Goal: Information Seeking & Learning: Learn about a topic

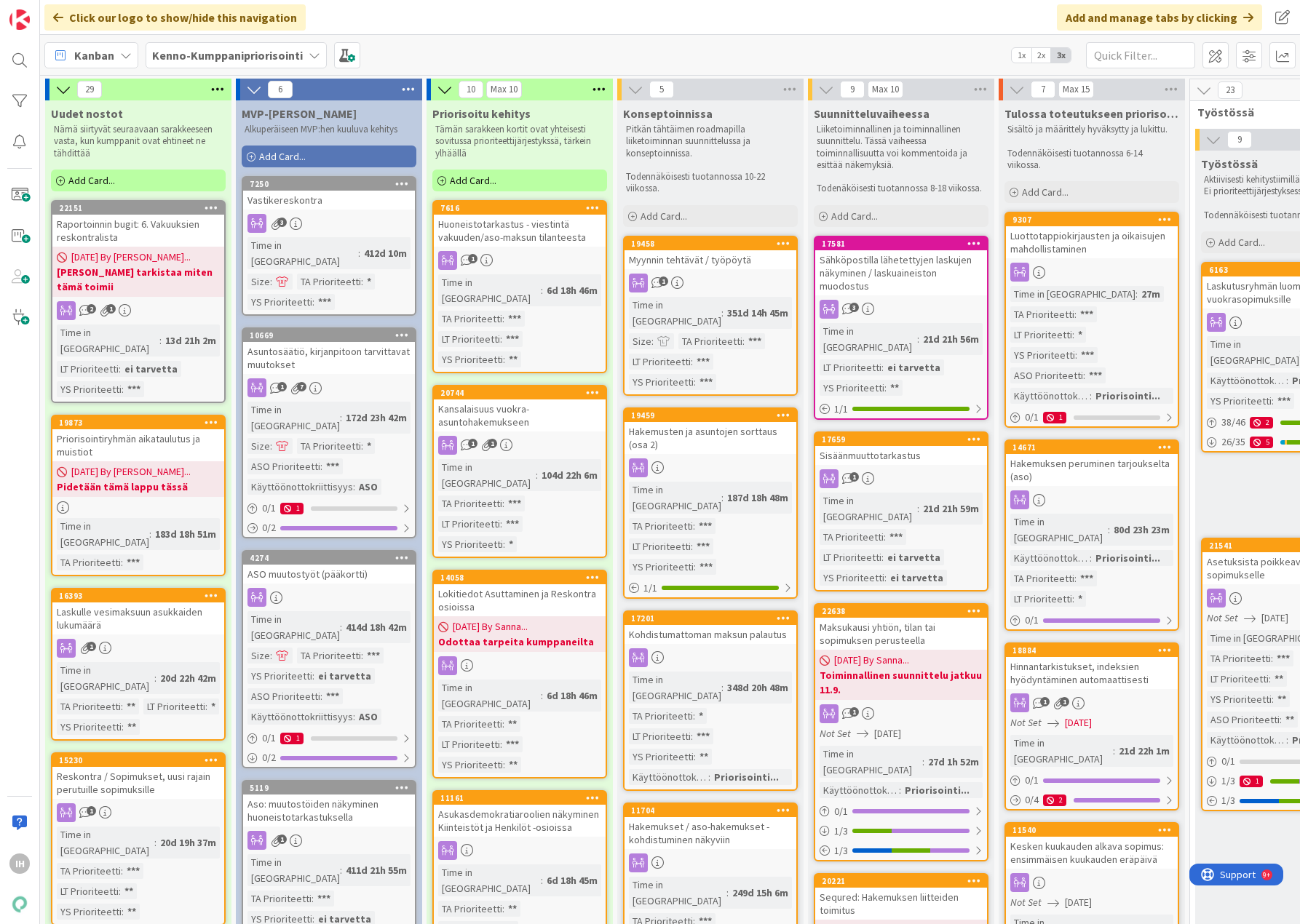
click at [440, 16] on div "Click our logo to show/hide this navigation Add and manage tabs by clicking" at bounding box center [670, 17] width 1260 height 35
click at [953, 16] on div "Click our logo to show/hide this navigation Add and manage tabs by clicking" at bounding box center [670, 17] width 1260 height 35
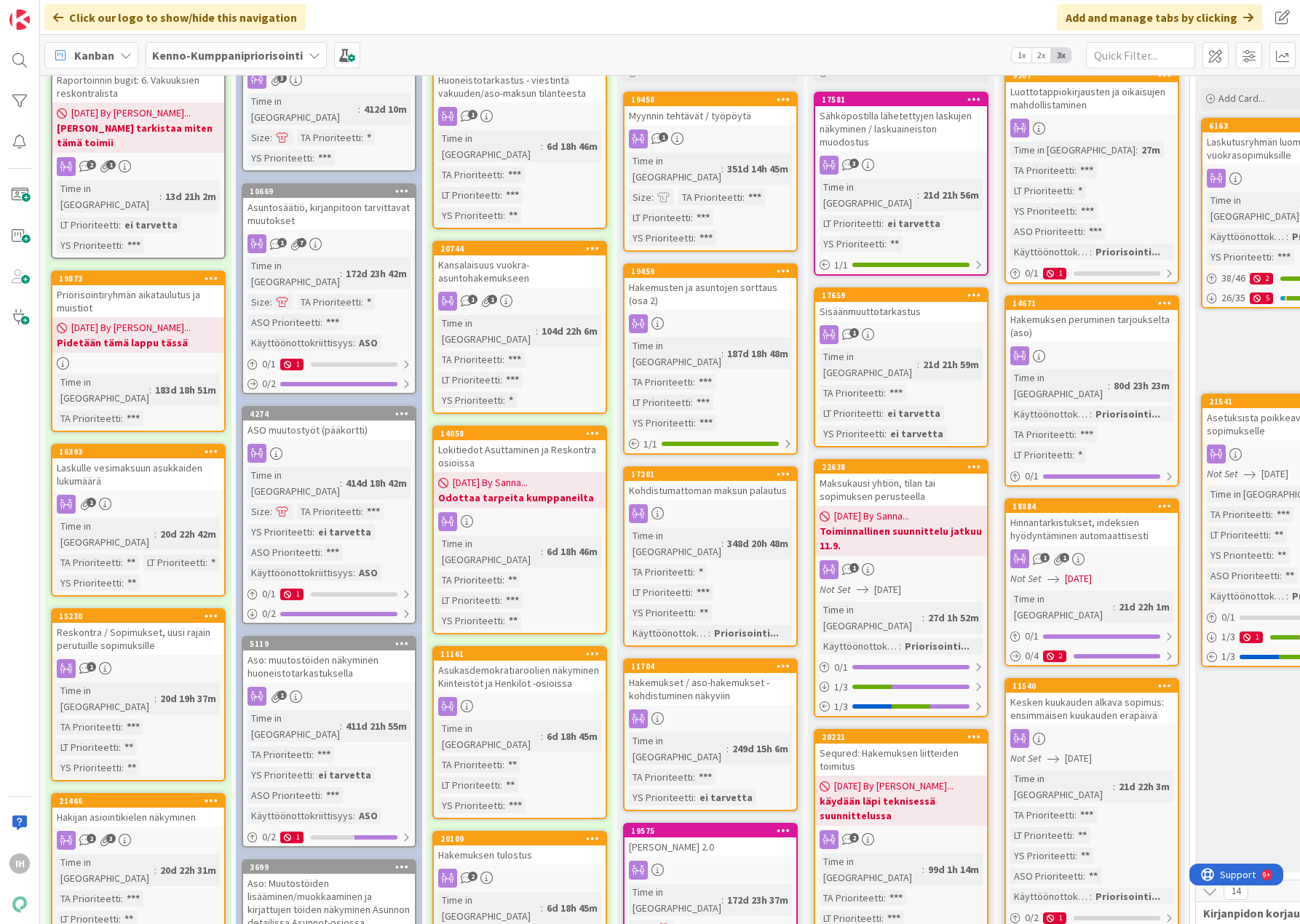
scroll to position [146, 0]
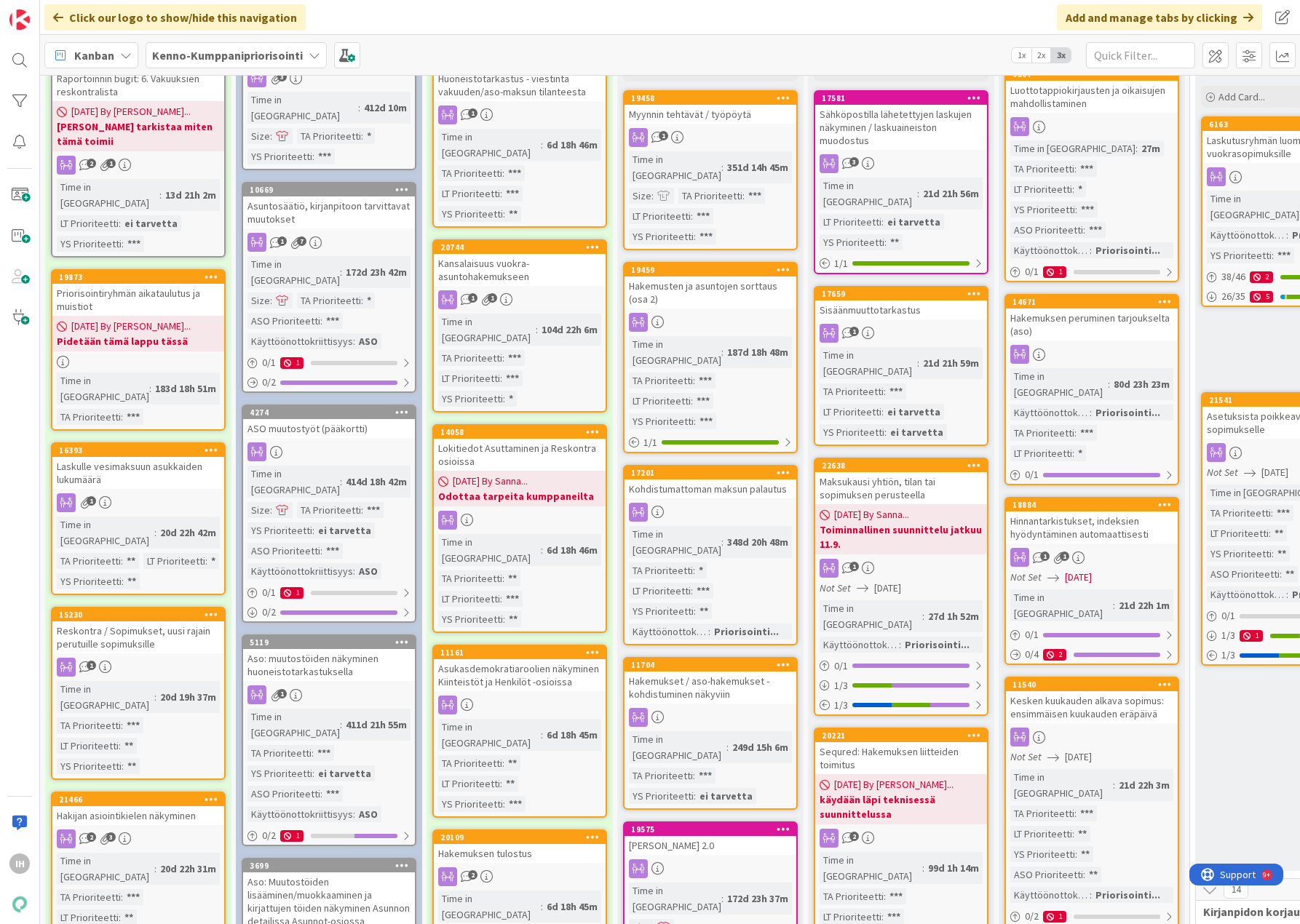
click at [502, 659] on div "Asukasdemokratiaroolien näkyminen Kiinteistöt ja Henkilöt -osioissa" at bounding box center [519, 675] width 172 height 32
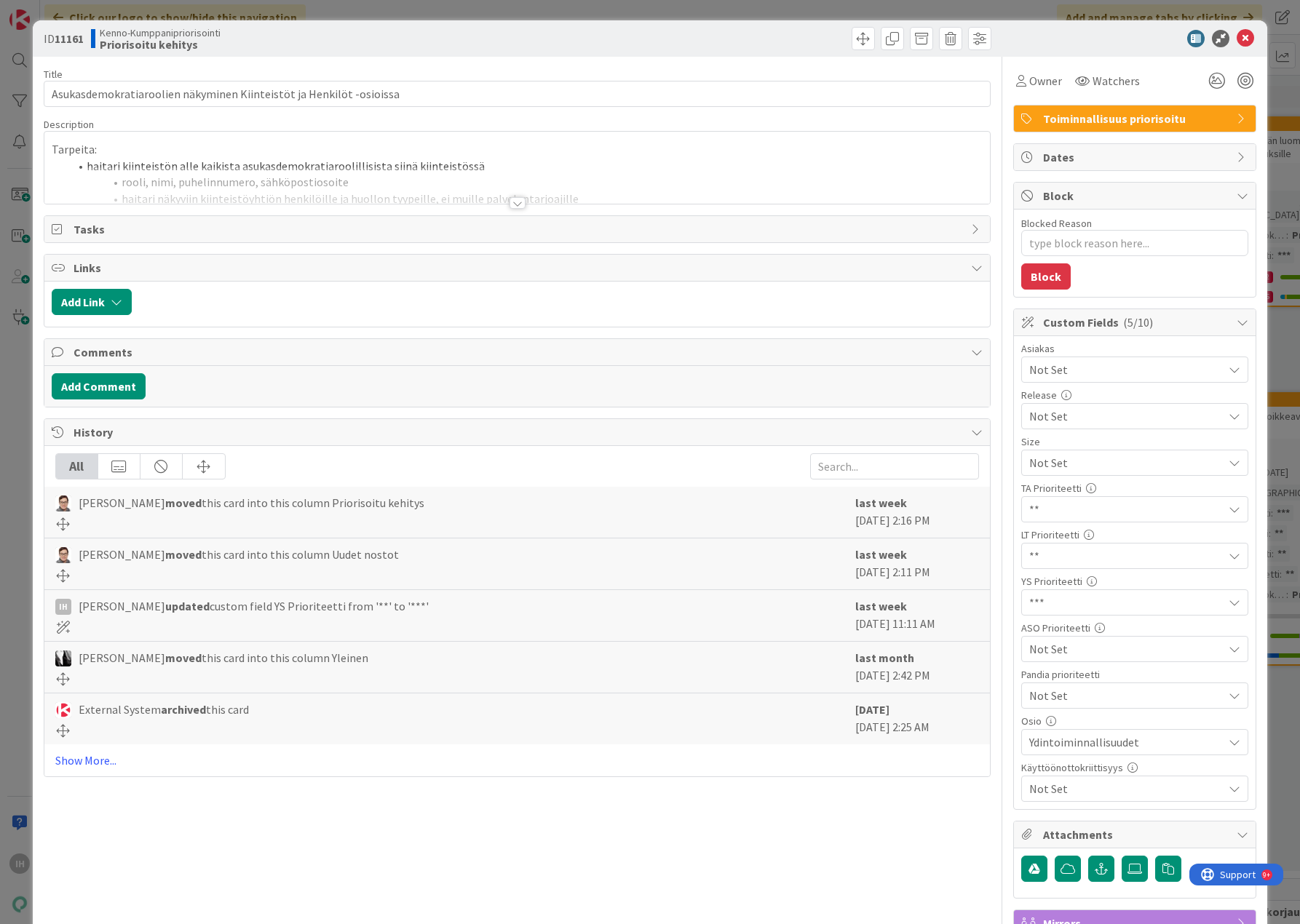
click at [516, 200] on div at bounding box center [517, 203] width 16 height 12
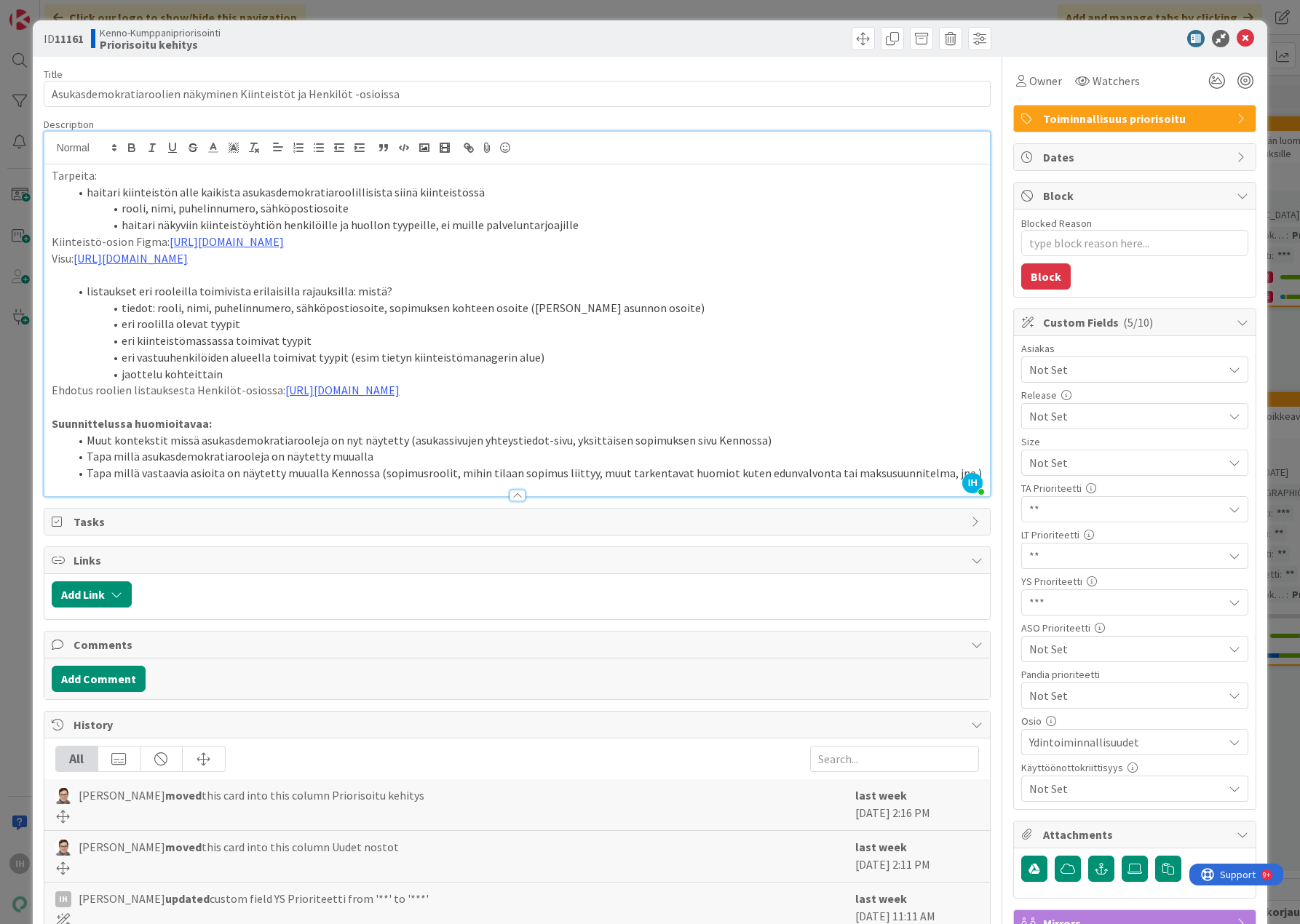
scroll to position [73, 0]
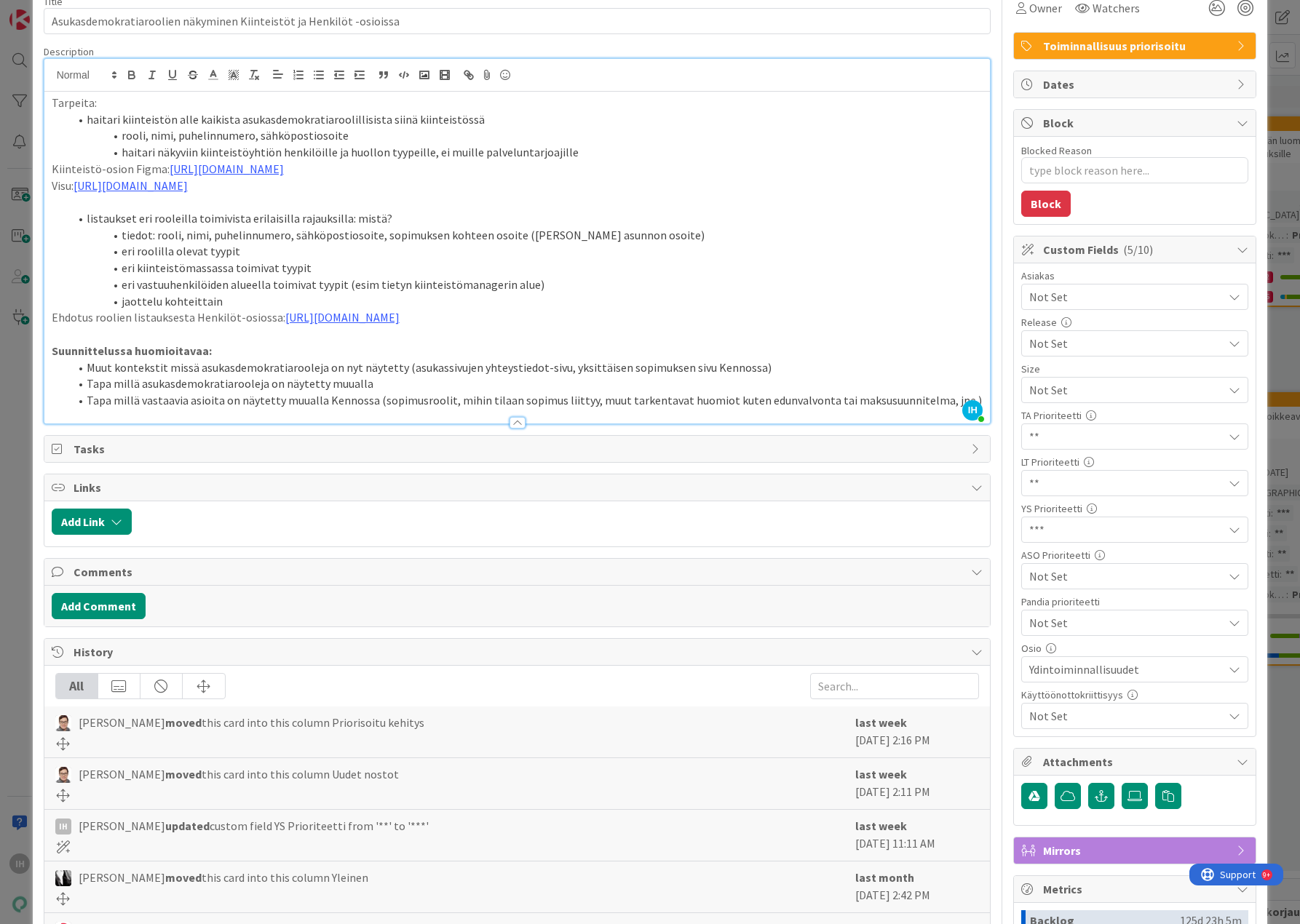
click at [590, 135] on li "rooli, nimi, puhelinnumero, sähköpostiosoite" at bounding box center [526, 135] width 915 height 16
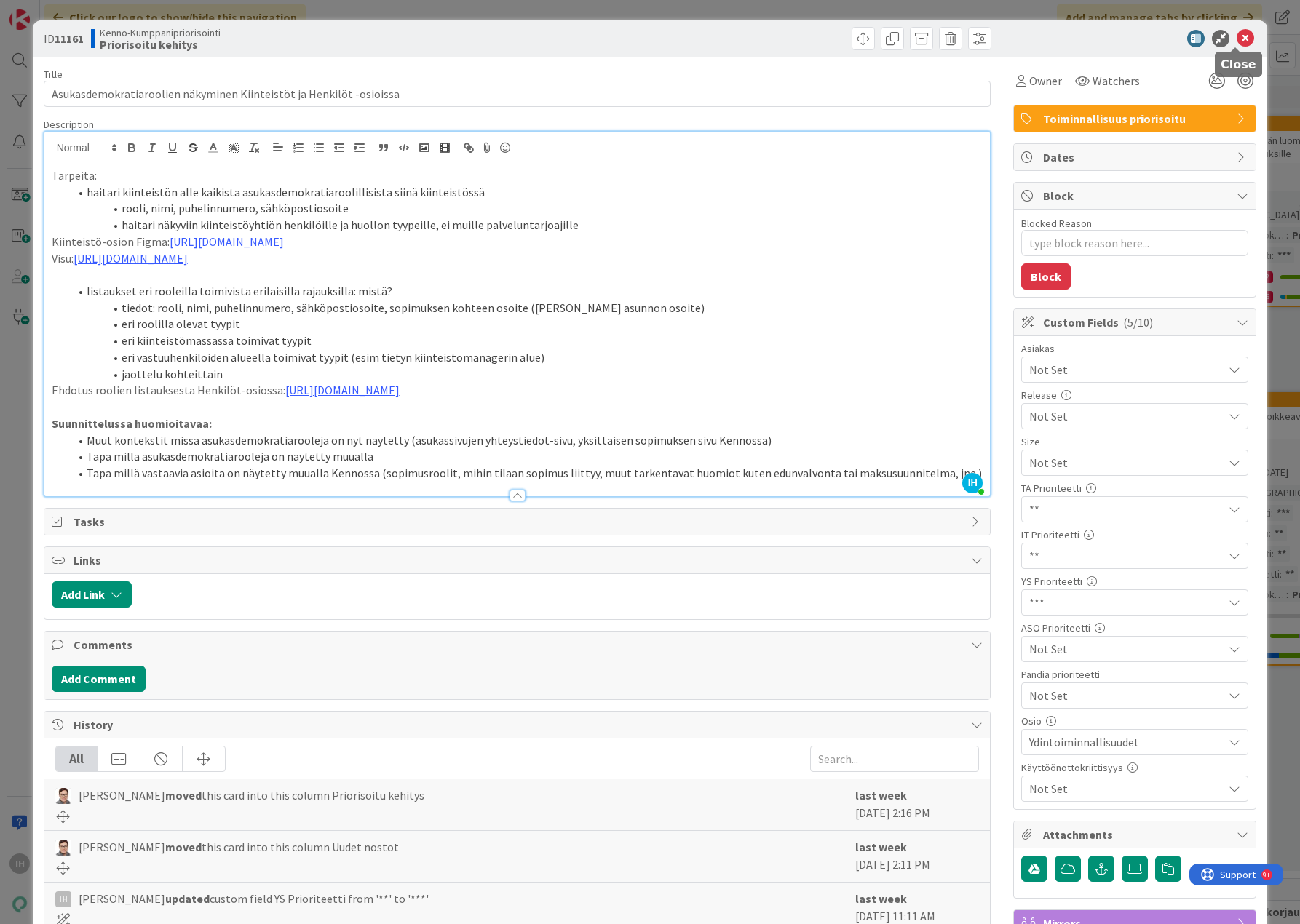
click at [1237, 45] on icon at bounding box center [1246, 39] width 17 height 17
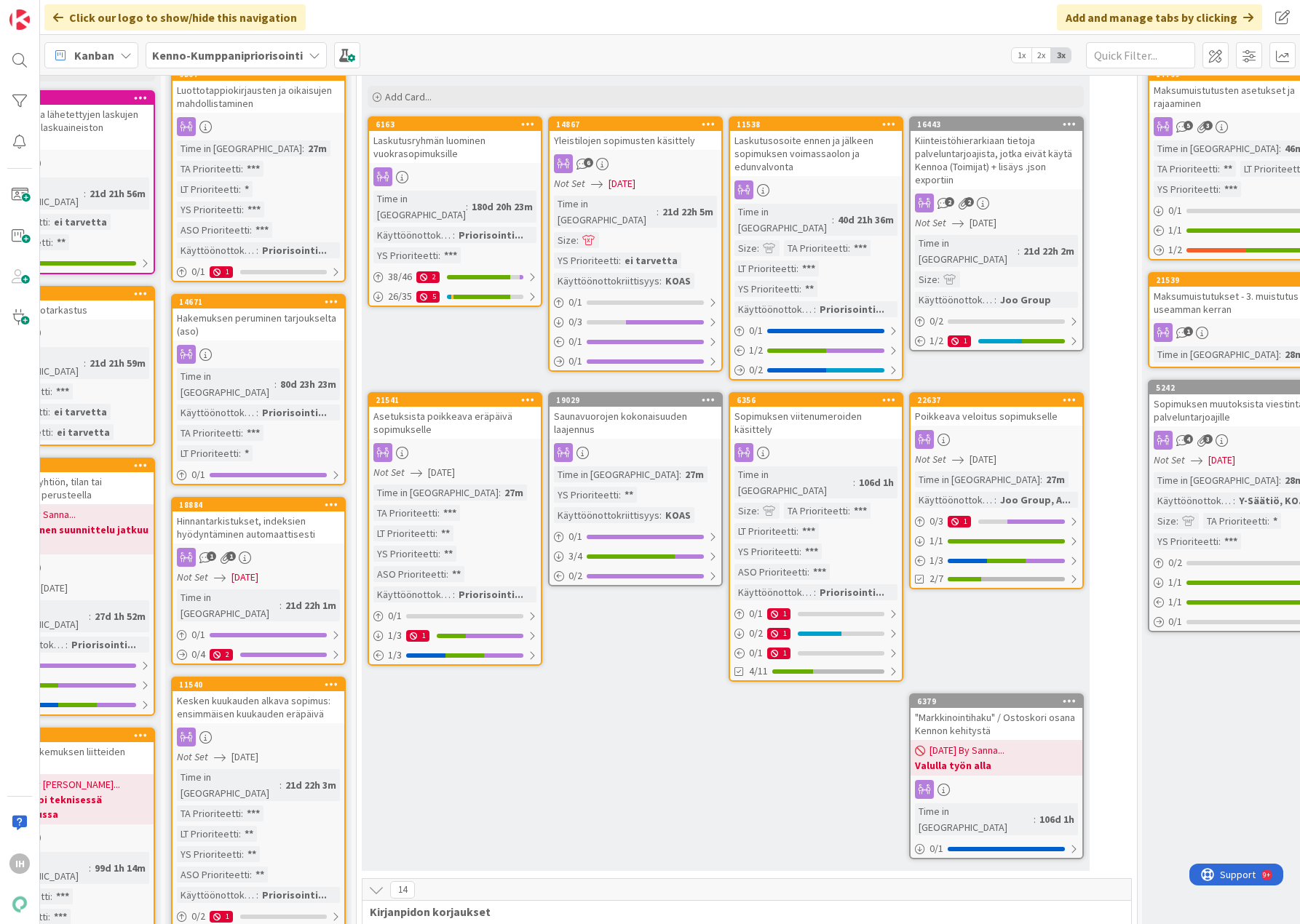
scroll to position [0, 833]
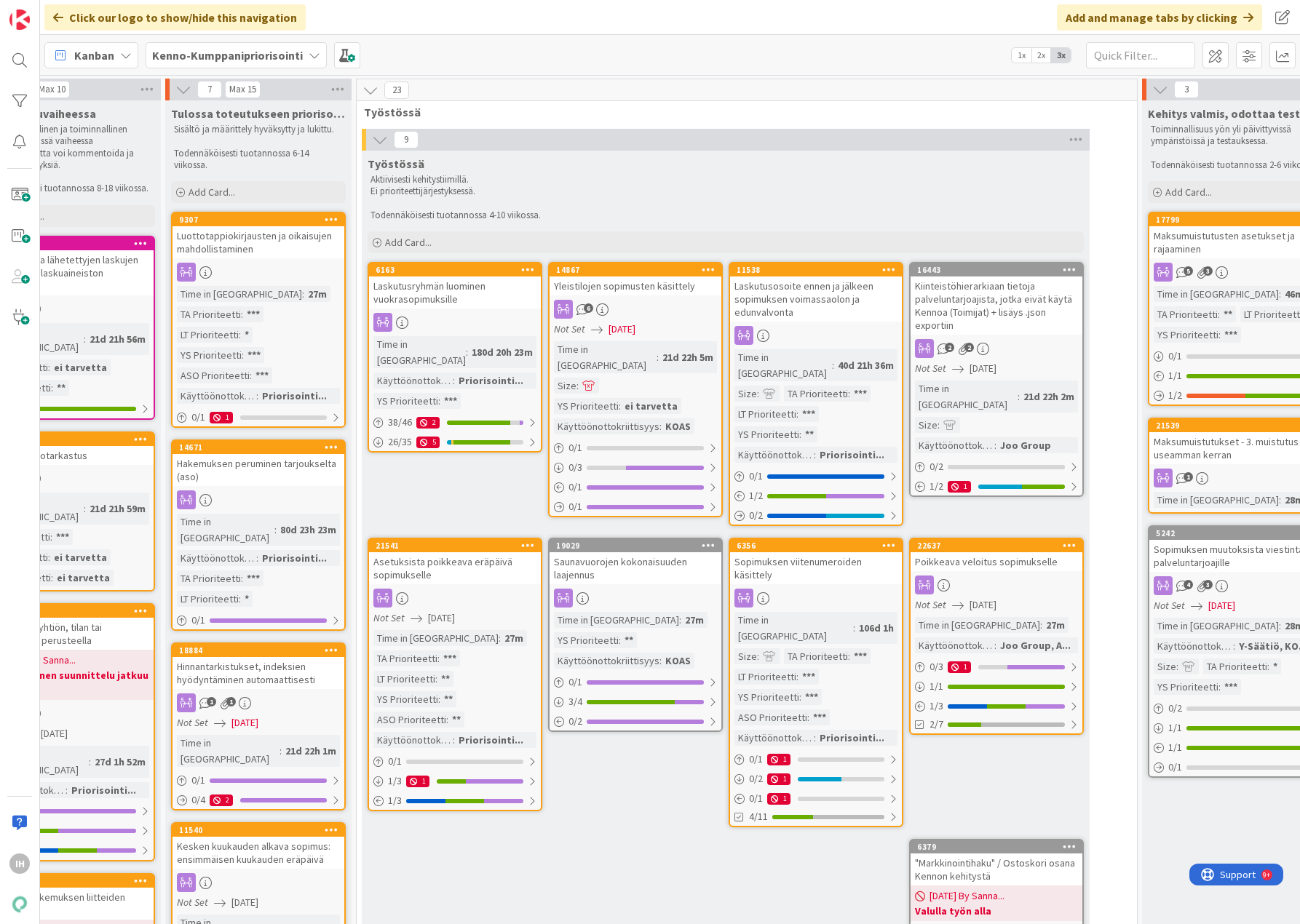
click at [824, 316] on div "Laskutusosoite ennen ja jälkeen sopimuksen voimassaolon ja edunvalvonta" at bounding box center [816, 299] width 172 height 45
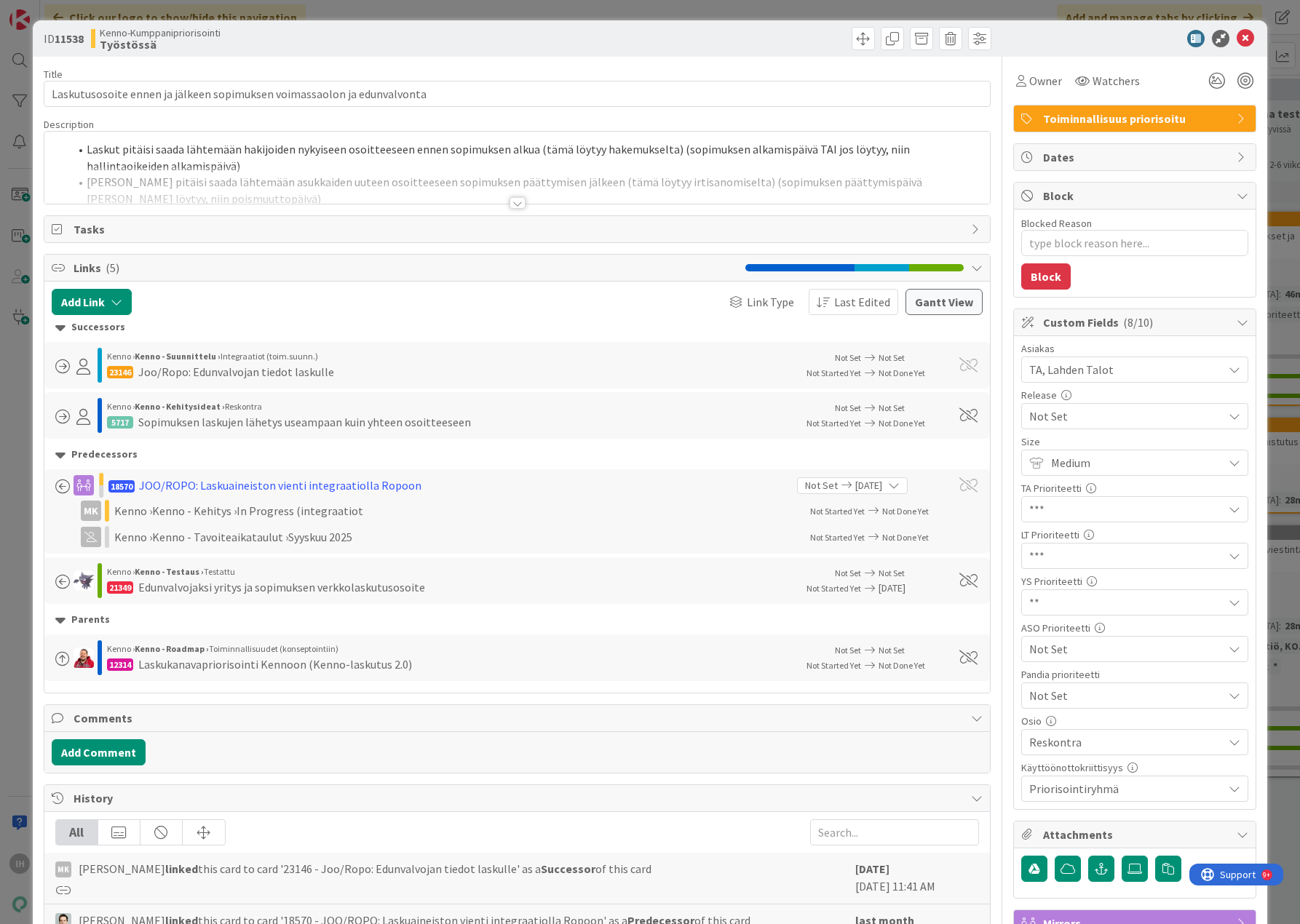
click at [515, 202] on div at bounding box center [517, 203] width 16 height 12
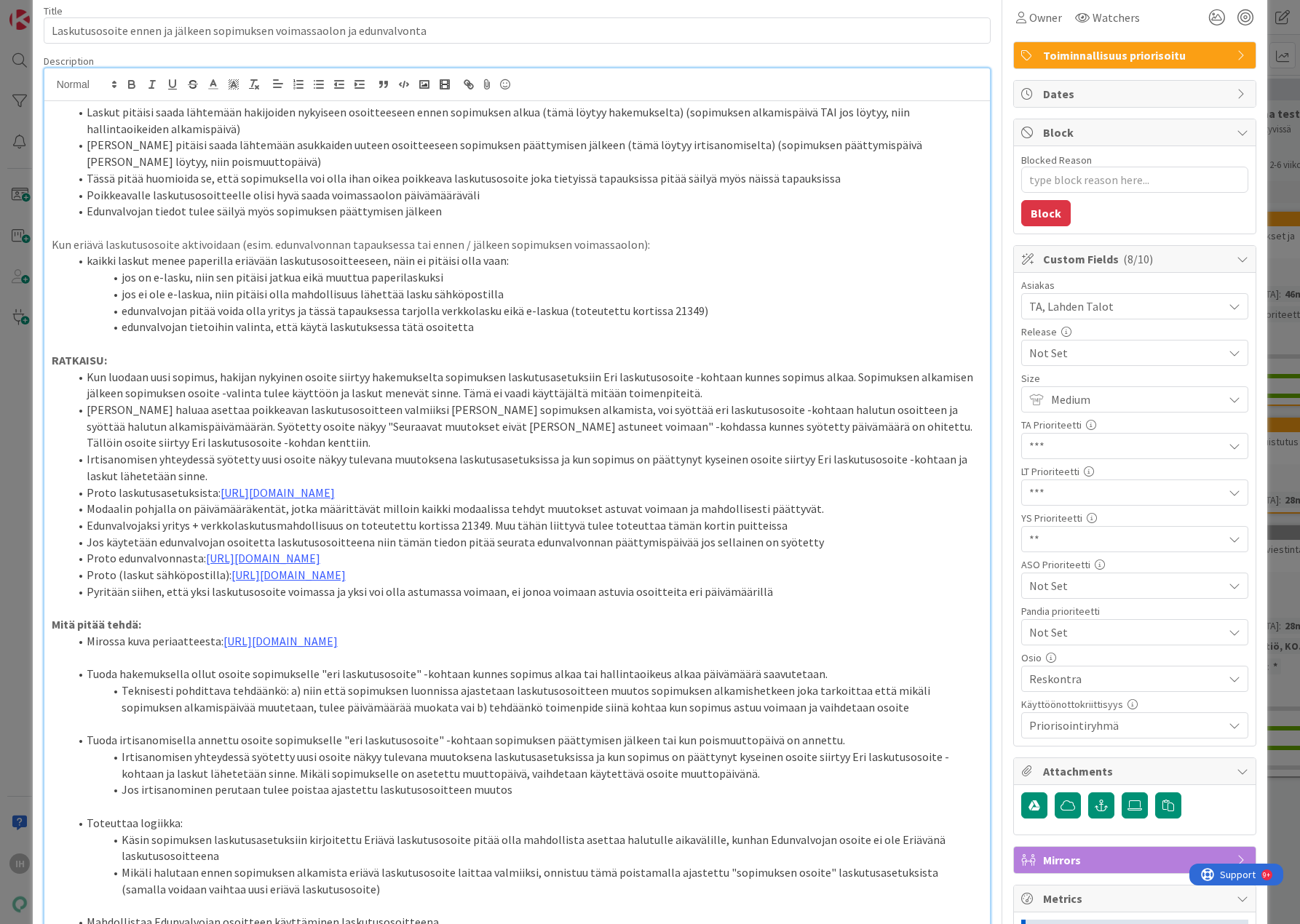
scroll to position [146, 0]
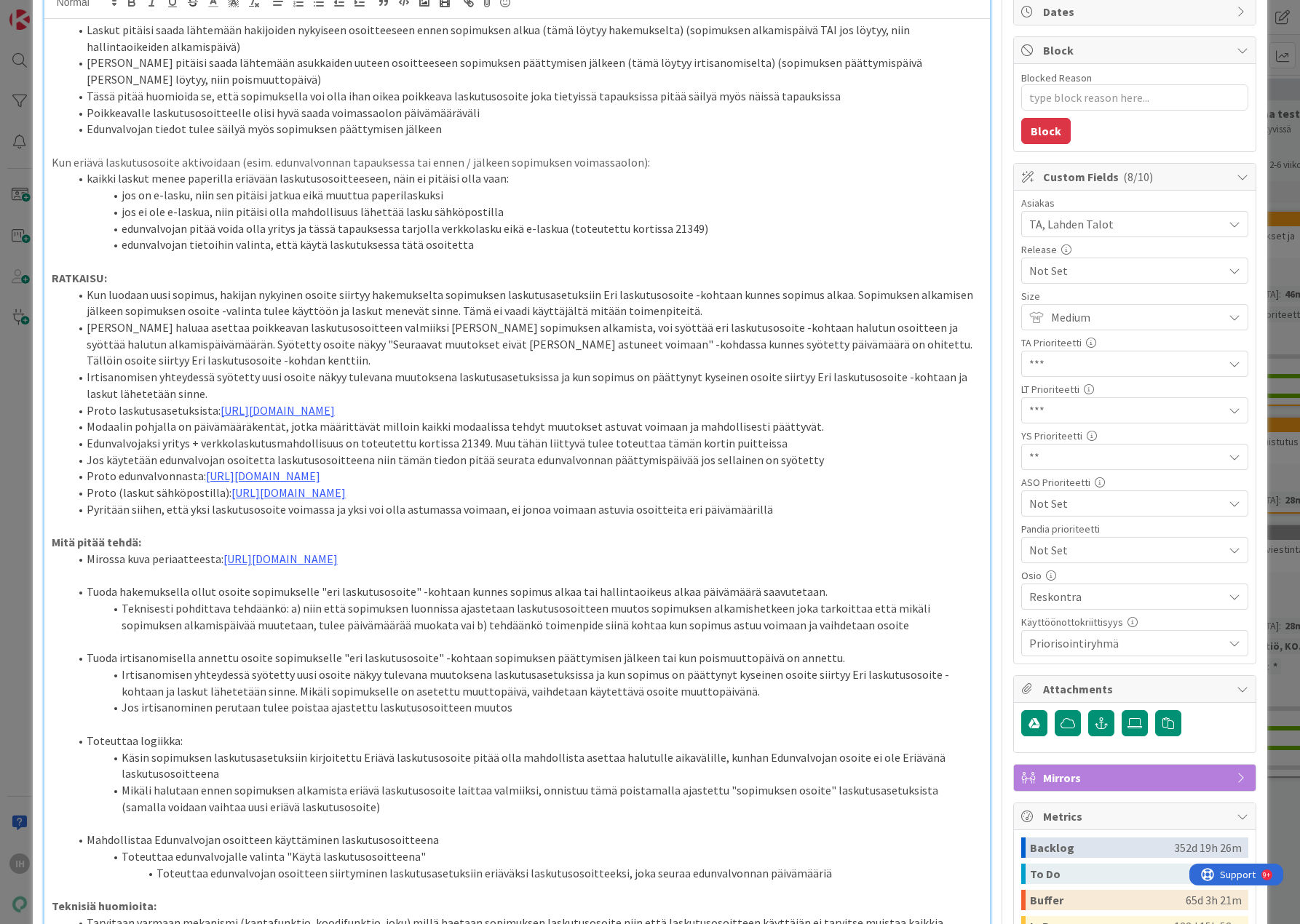
click at [791, 282] on p "RATKAISU:" at bounding box center [517, 278] width 932 height 16
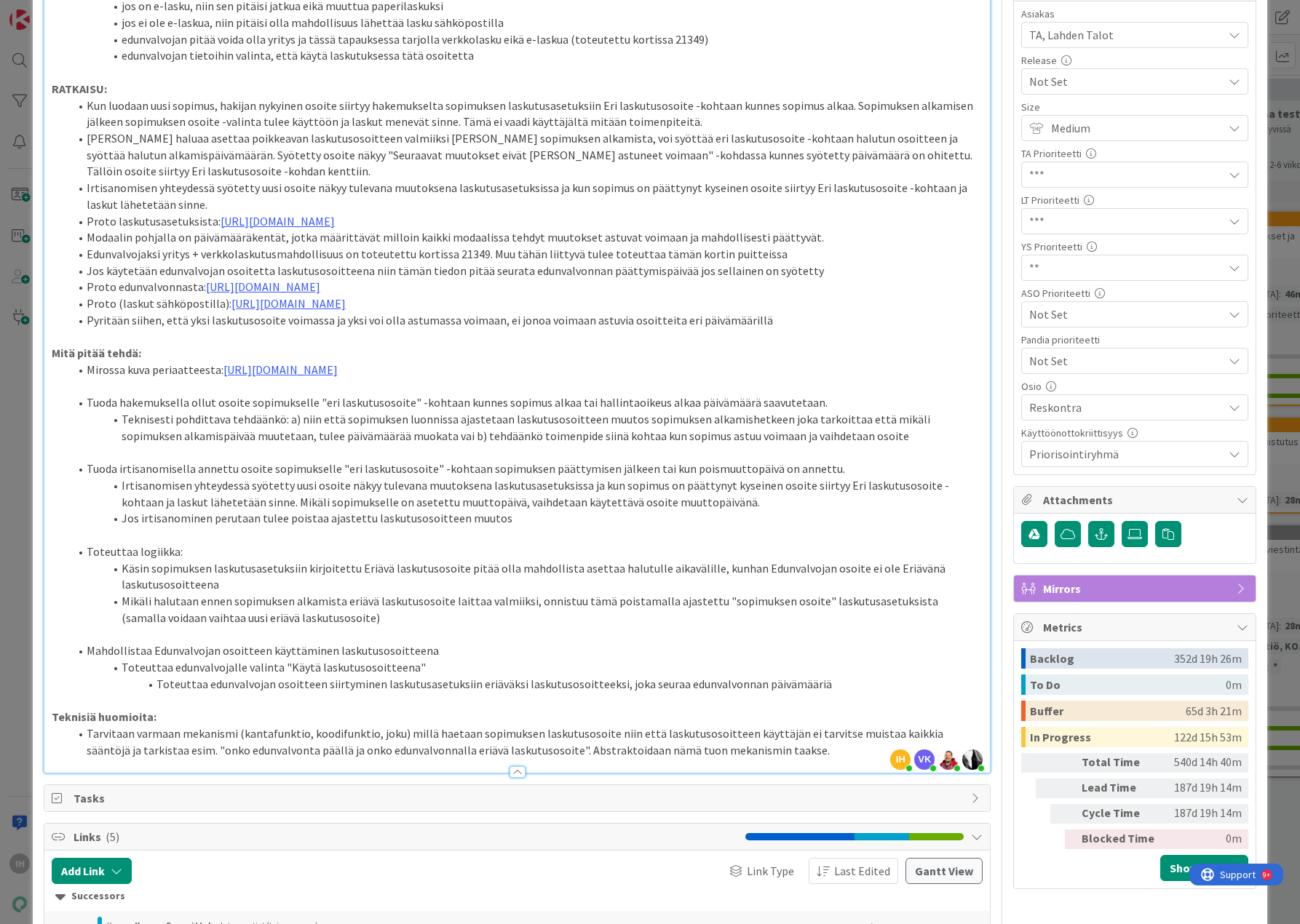
scroll to position [0, 0]
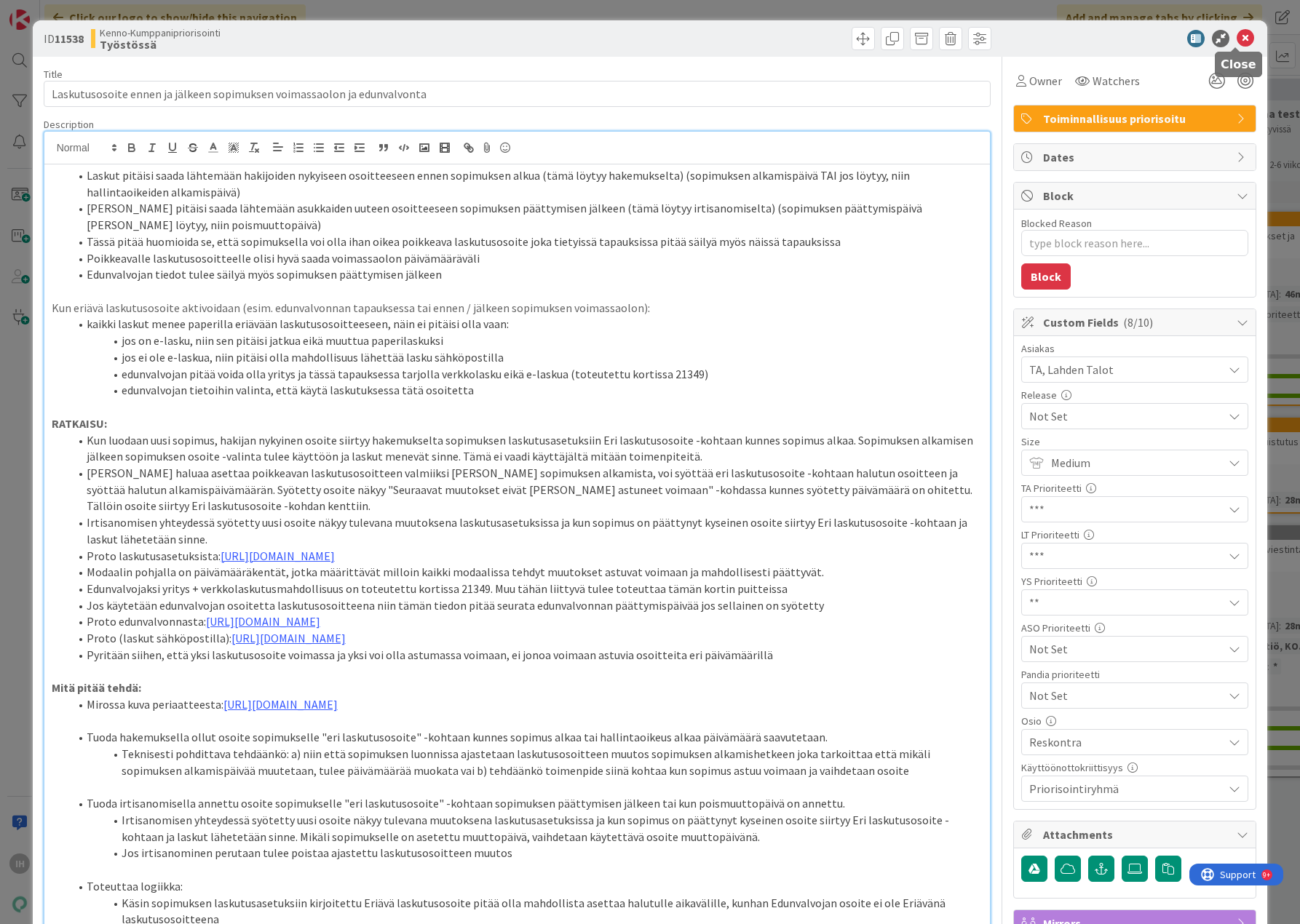
drag, startPoint x: 1232, startPoint y: 38, endPoint x: 1236, endPoint y: 48, distance: 10.8
click at [1237, 38] on icon at bounding box center [1246, 39] width 17 height 17
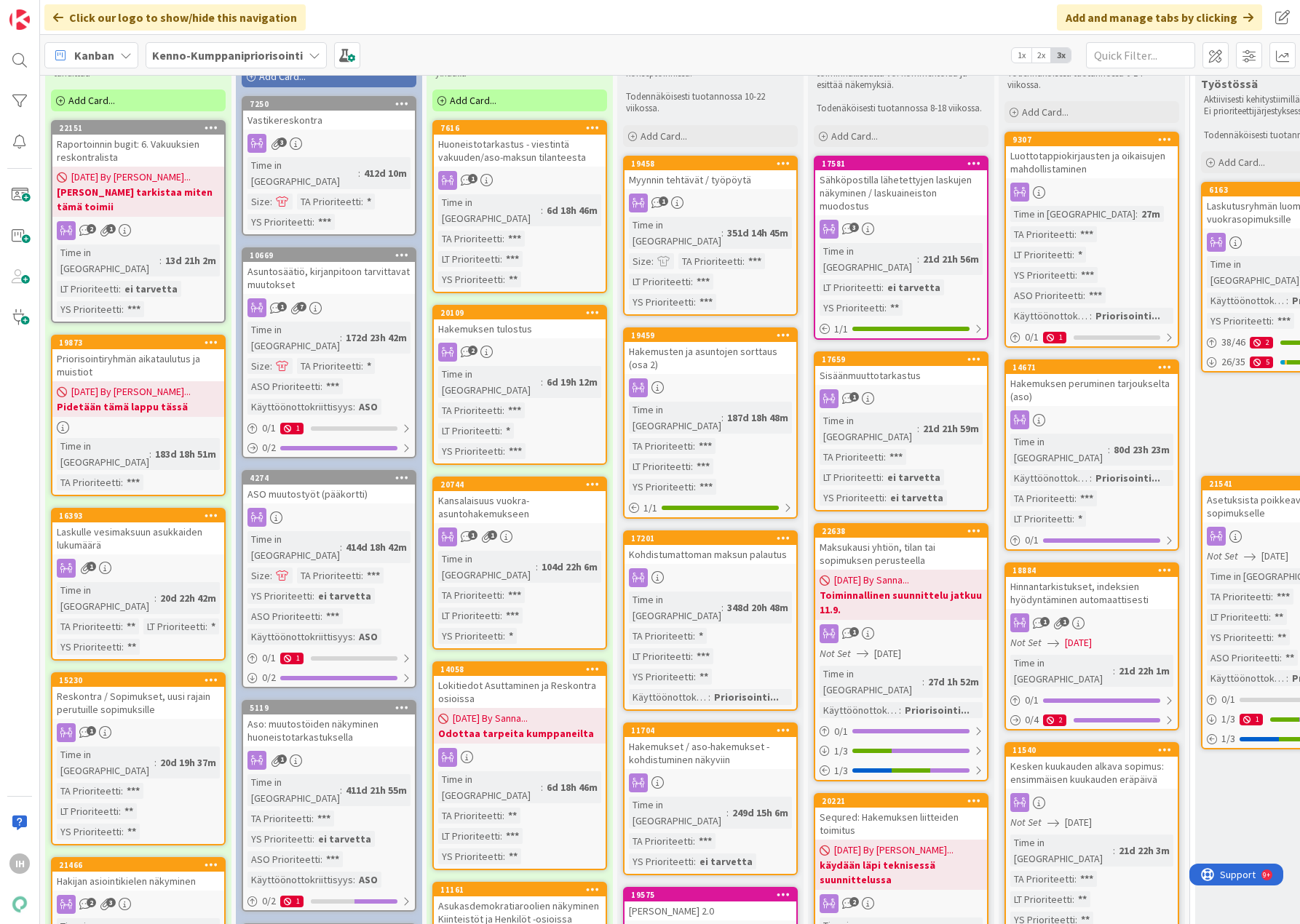
scroll to position [146, 0]
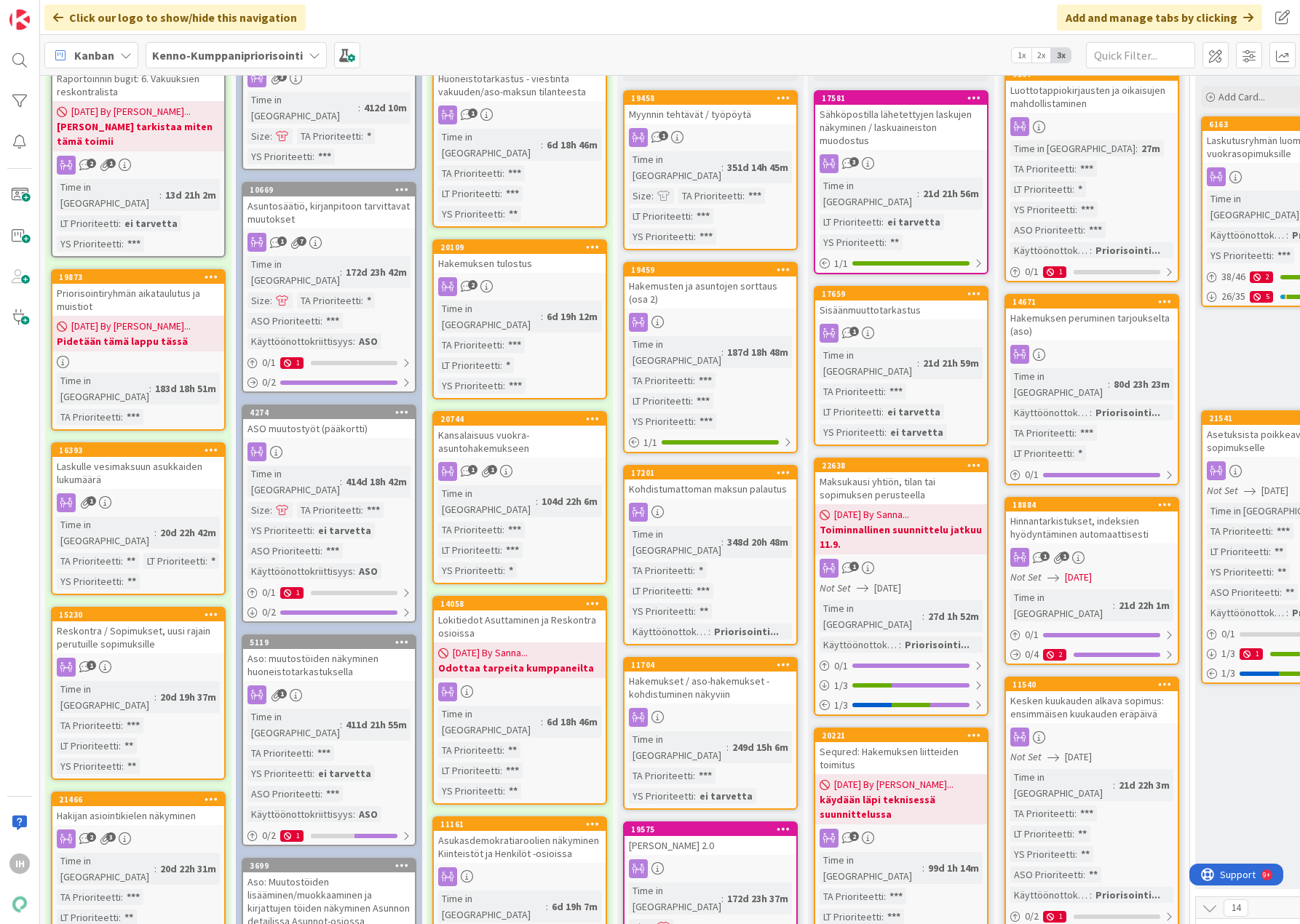
click at [511, 610] on div "Lokitiedot Asuttaminen ja Reskontra osioissa" at bounding box center [519, 626] width 172 height 32
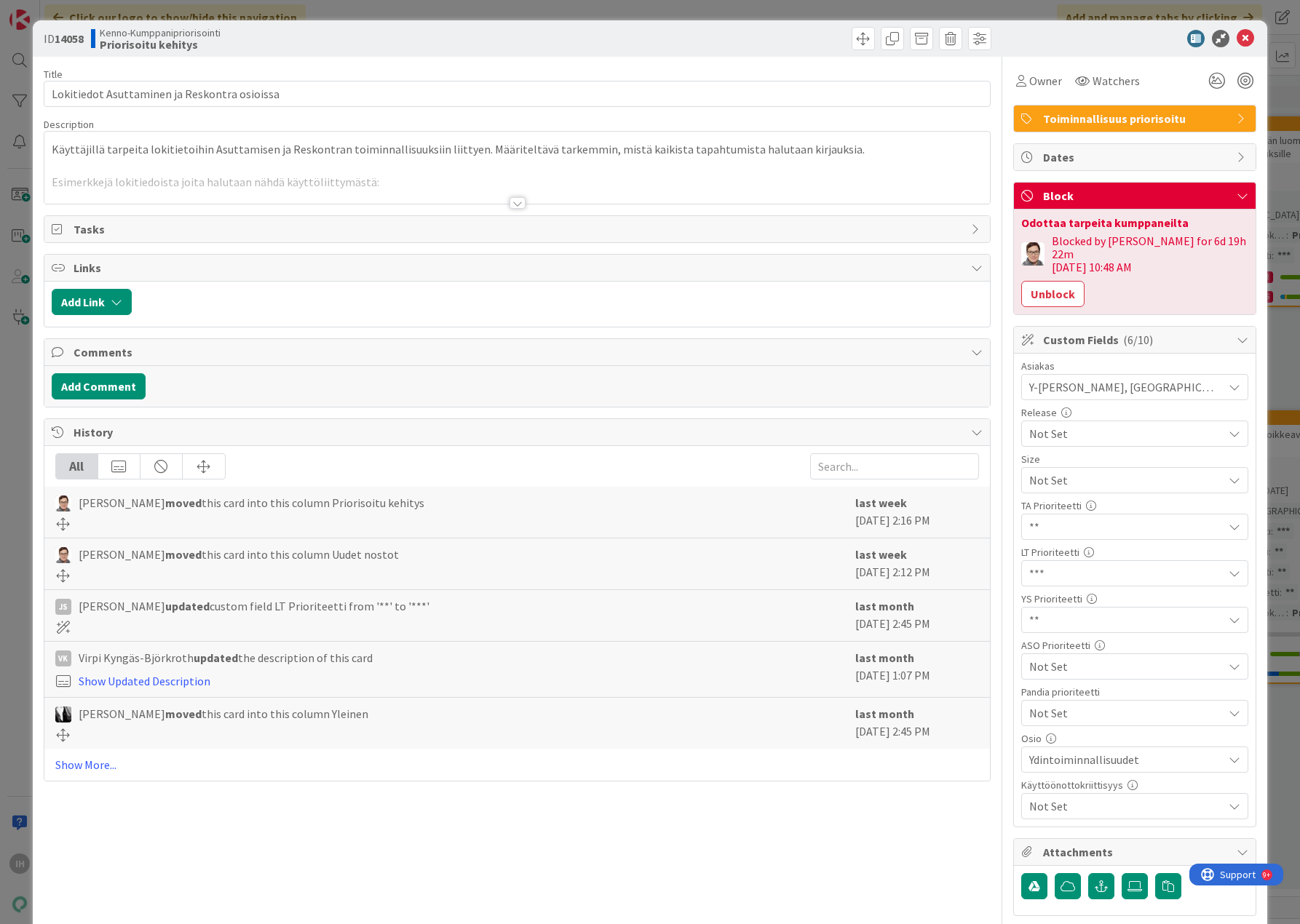
click at [511, 203] on div at bounding box center [517, 203] width 16 height 12
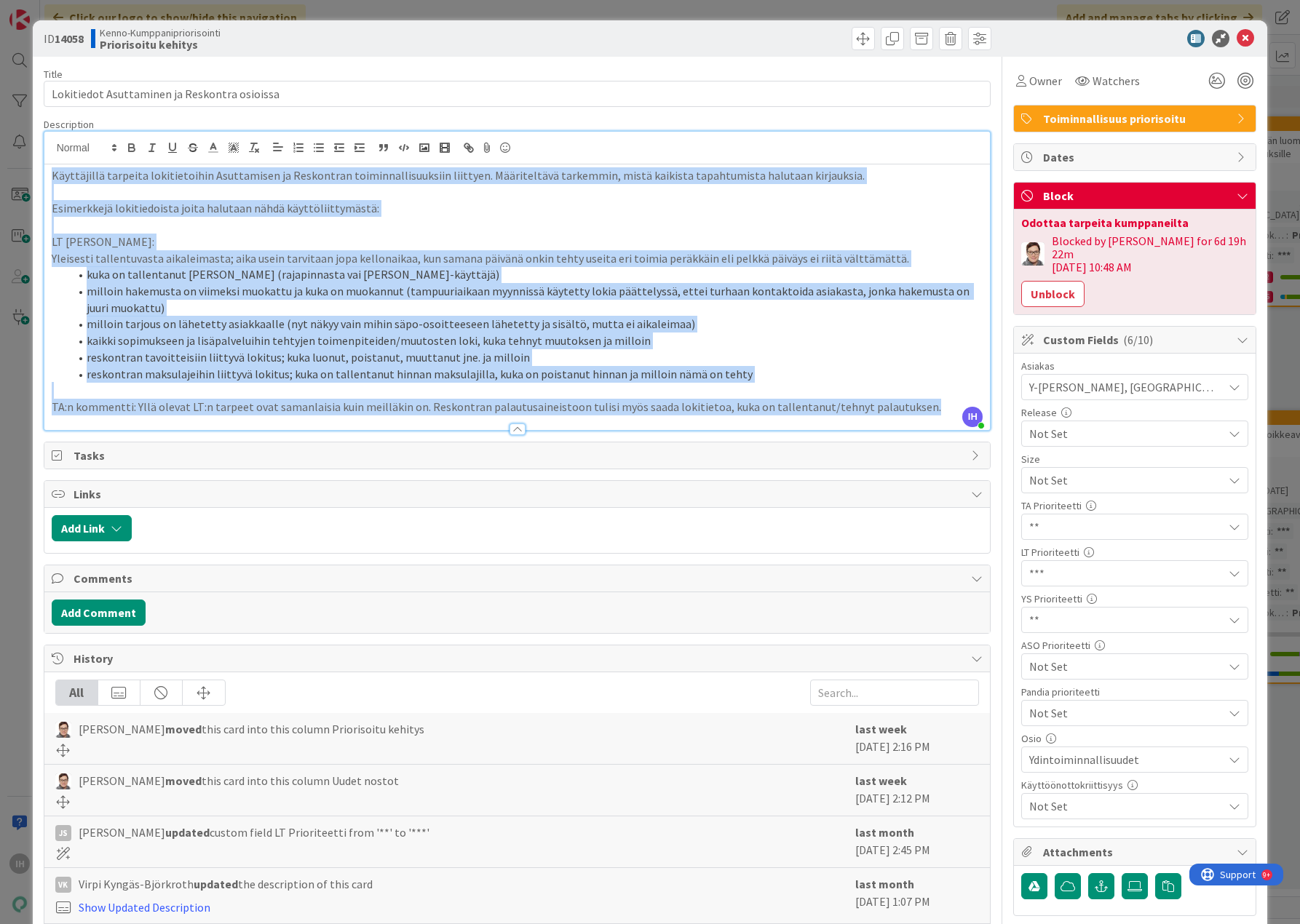
drag, startPoint x: 912, startPoint y: 408, endPoint x: 44, endPoint y: 170, distance: 900.0
click at [45, 170] on div "Käyttäjillä tarpeita lokitietoihin Asuttamisen ja Reskontran toiminnallisuuksii…" at bounding box center [517, 297] width 947 height 266
copy div "Käyttäjillä tarpeita lokitietoihin Asuttamisen ja Reskontran toiminnallisuuksii…"
click at [40, 435] on div "ID 14058 Kenno-Kumppanipriorisointi Priorisoitu kehitys Title 44 / 128 Lokitied…" at bounding box center [650, 636] width 1235 height 1232
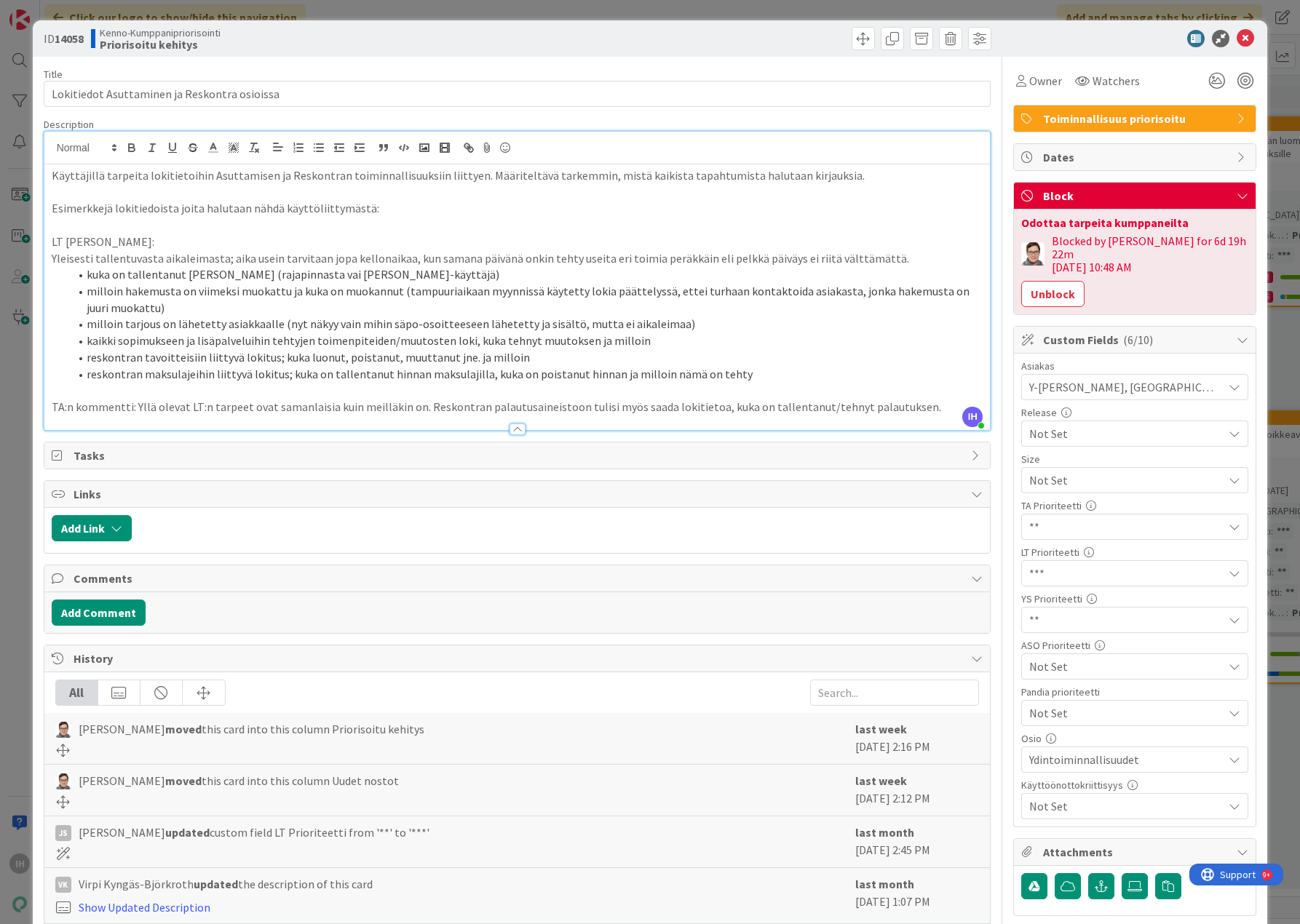
click at [111, 856] on div at bounding box center [451, 853] width 793 height 13
click at [1237, 38] on icon at bounding box center [1246, 39] width 17 height 17
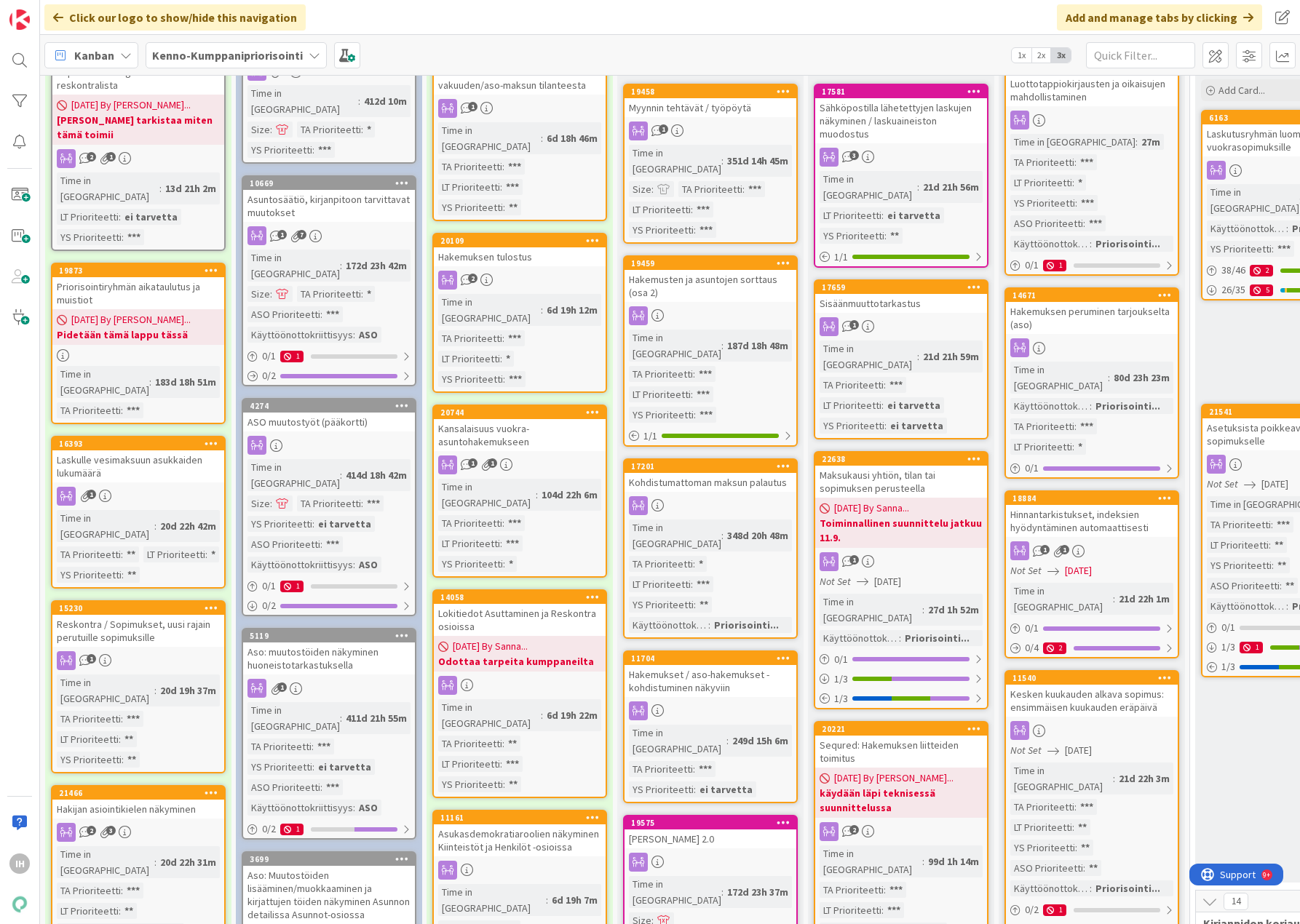
scroll to position [146, 0]
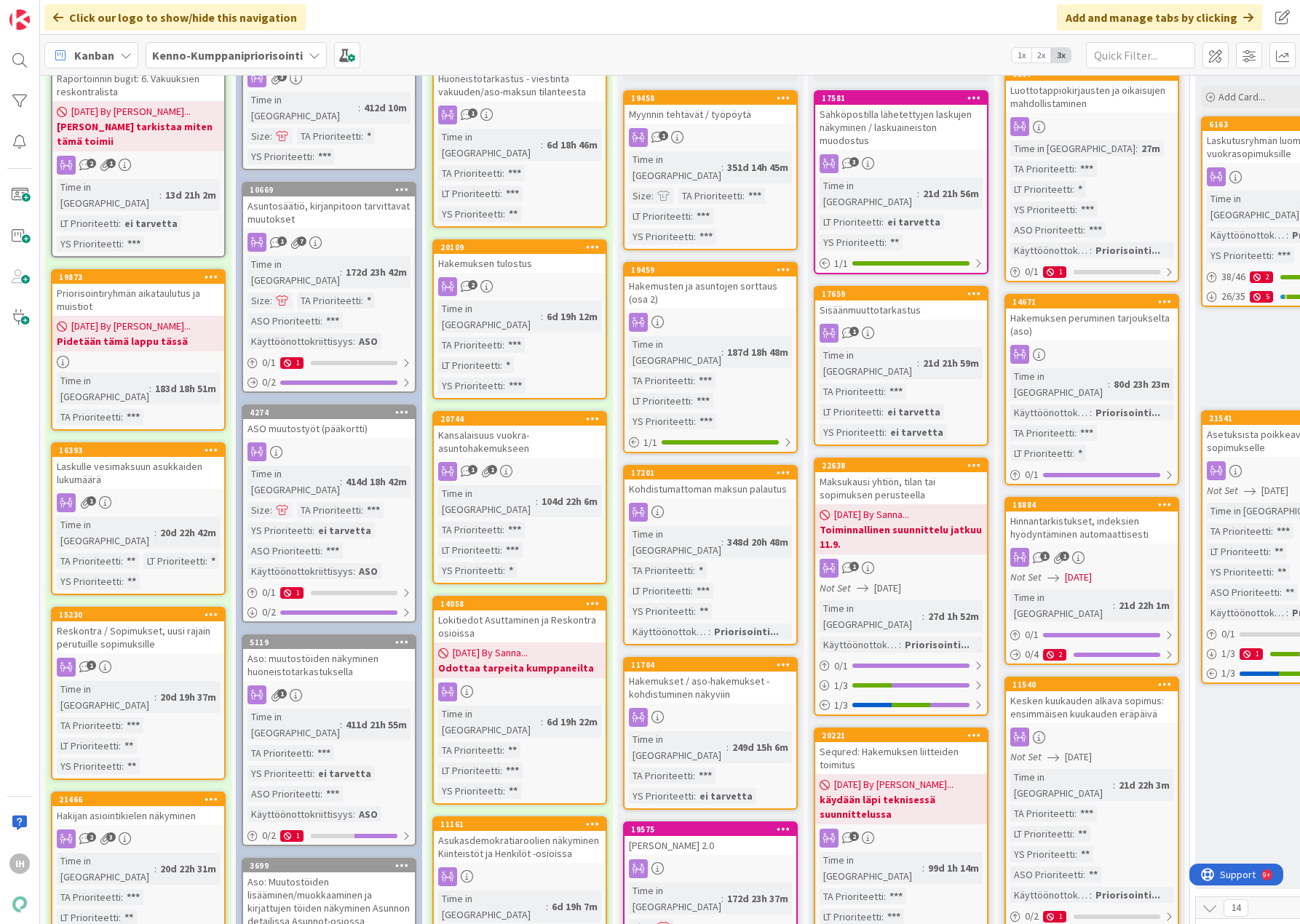
click at [696, 285] on div "Hakemusten ja asuntojen sorttaus (osa 2)" at bounding box center [710, 292] width 172 height 32
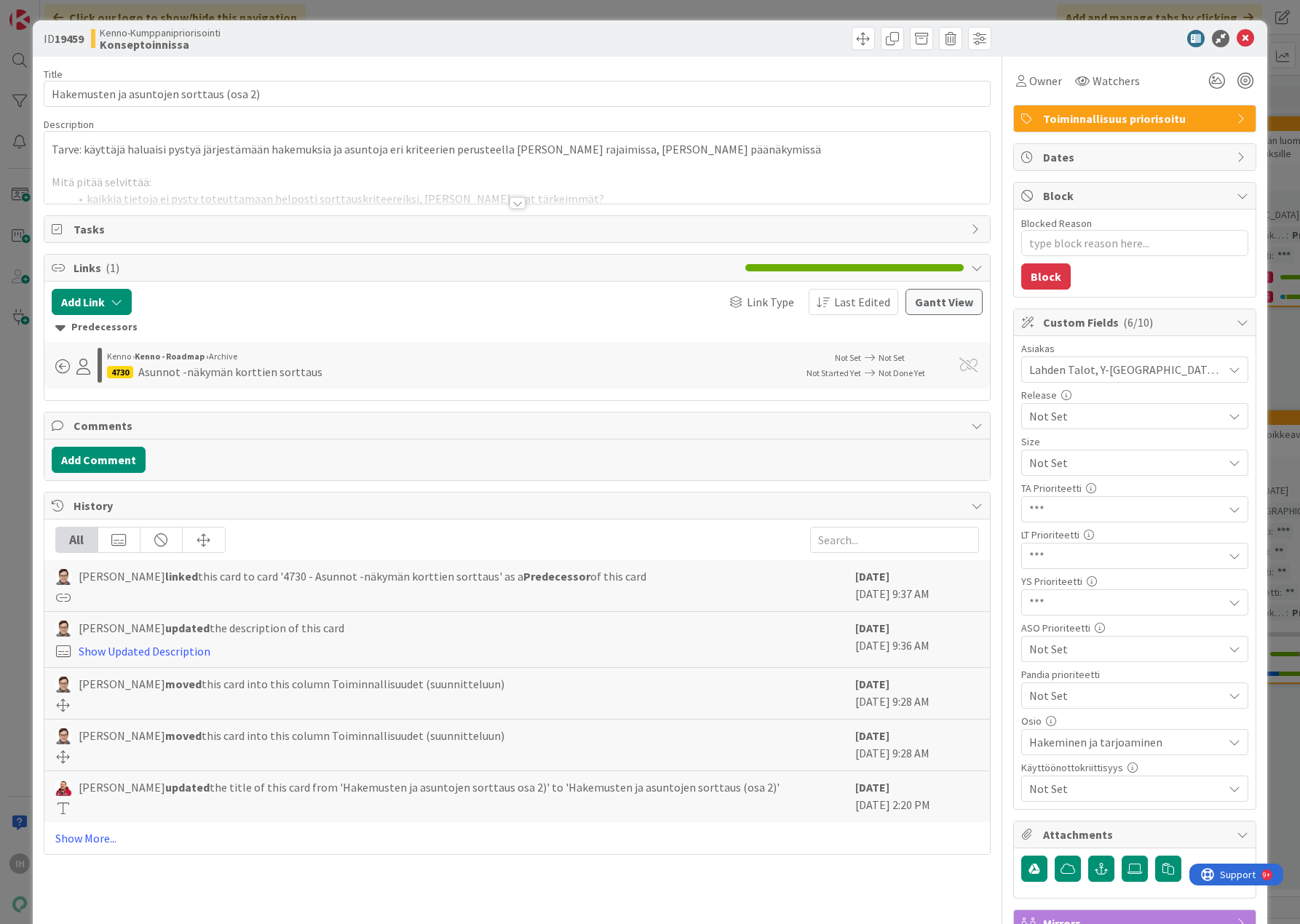
click at [512, 201] on div at bounding box center [517, 203] width 16 height 12
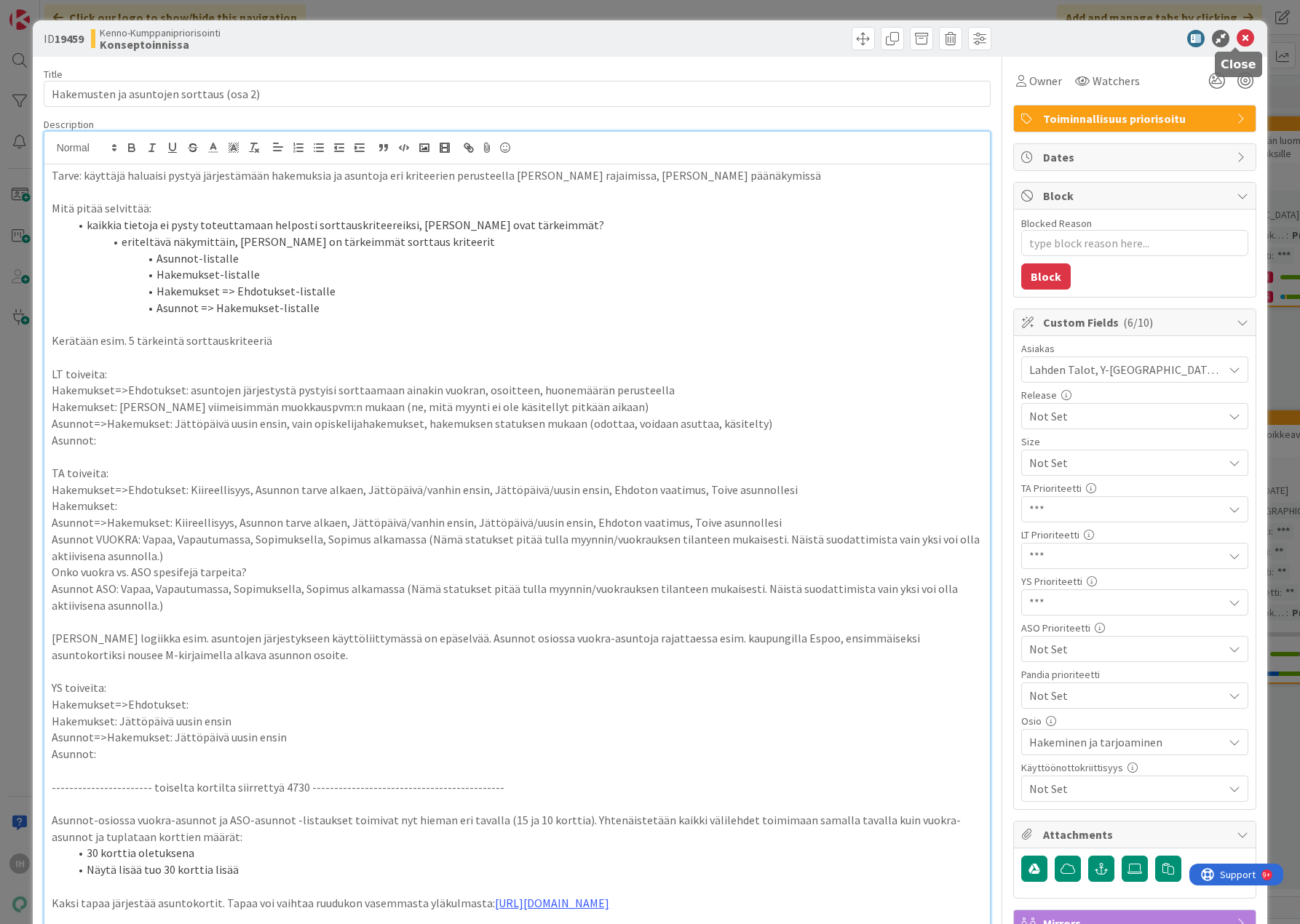
click at [1237, 39] on icon at bounding box center [1246, 39] width 17 height 17
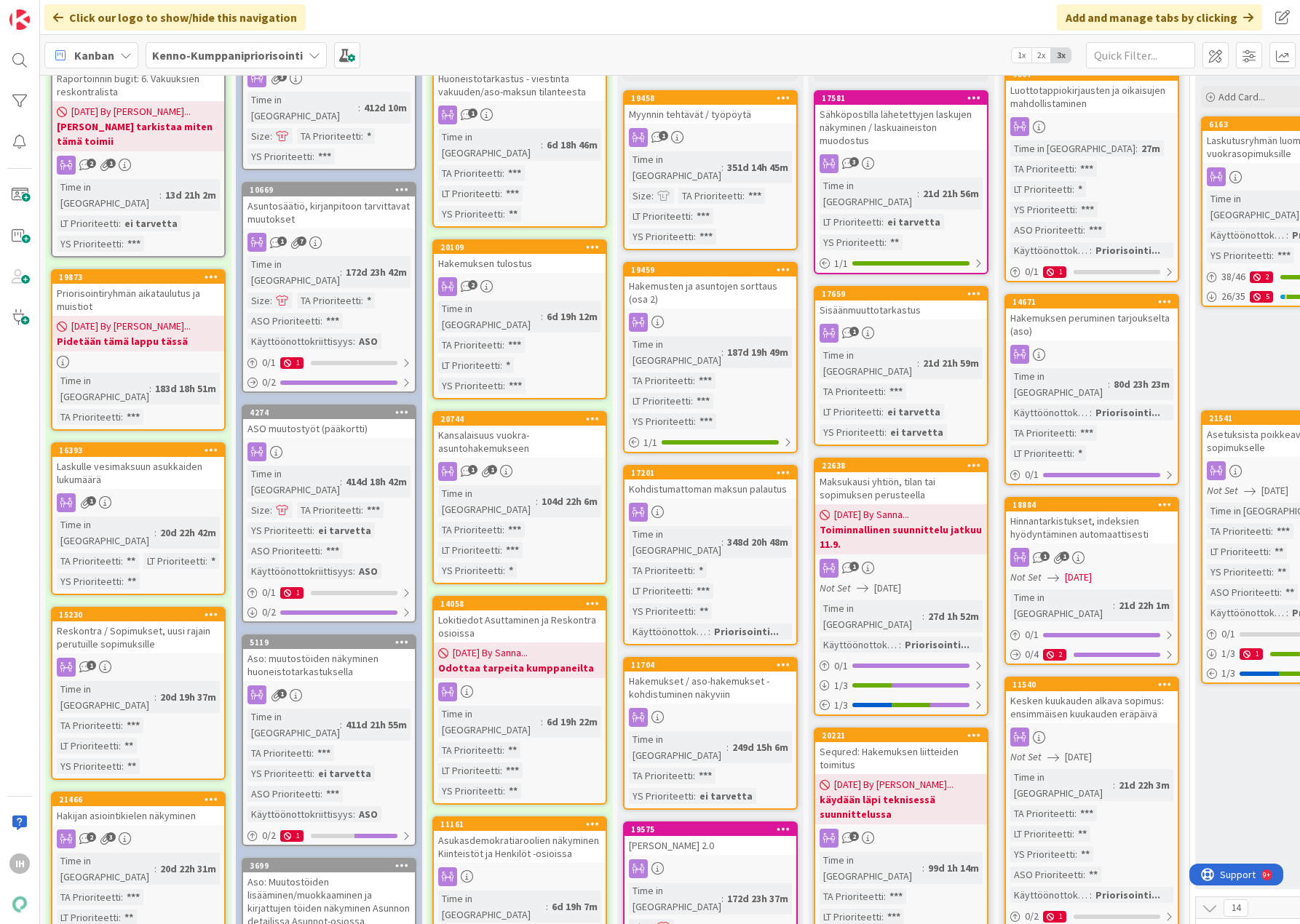
click at [718, 836] on div "Kenno laskutus 2.0" at bounding box center [710, 844] width 172 height 18
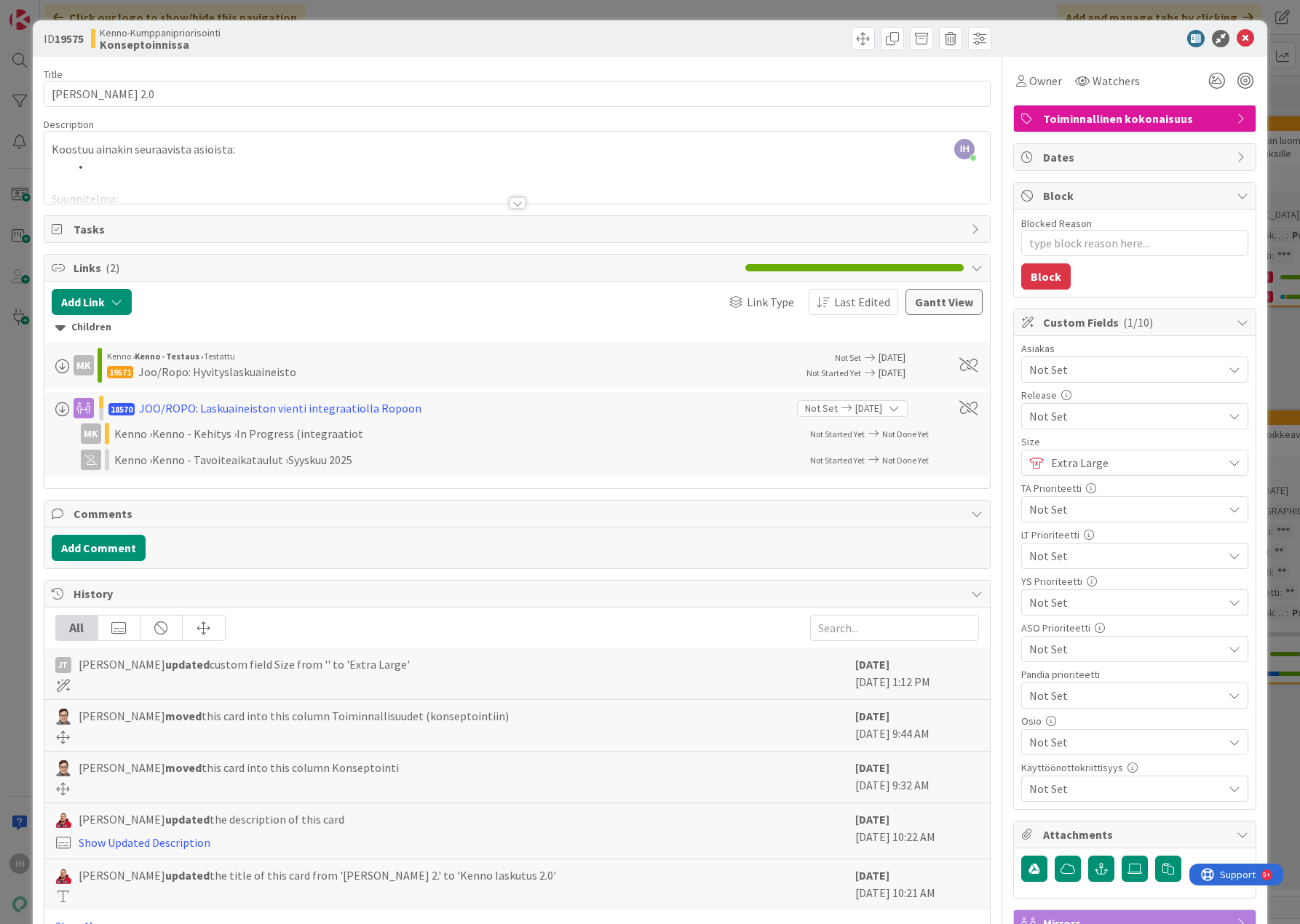
click at [510, 197] on div at bounding box center [517, 203] width 16 height 12
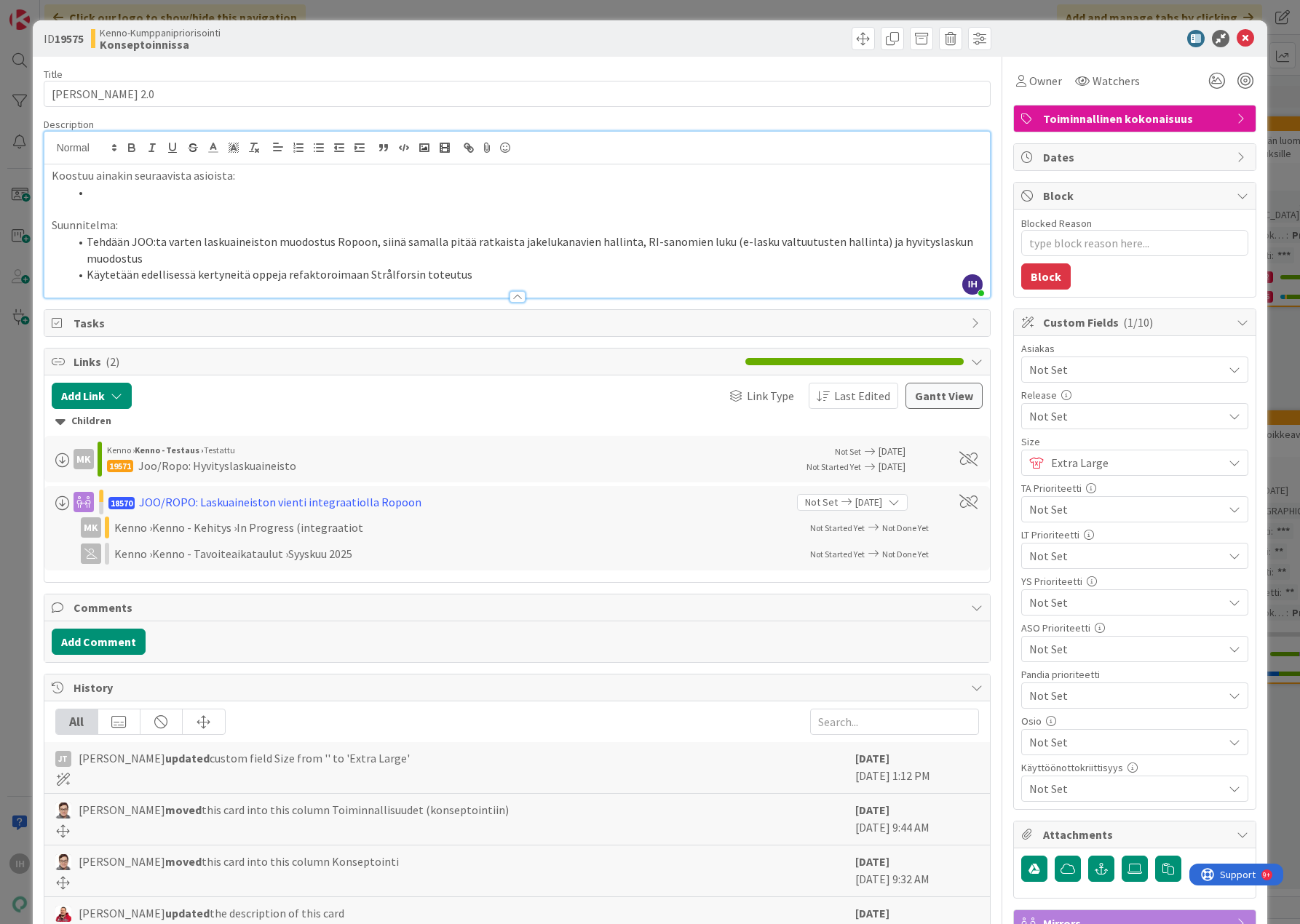
click at [566, 255] on li "Tehdään JOO:ta varten laskuaineiston muodostus Ropoon, siinä samalla pitää ratk…" at bounding box center [526, 250] width 915 height 33
click at [182, 255] on li "Tehdään JOO:ta varten laskuaineiston muodostus Ropoon, siinä samalla pitää ratk…" at bounding box center [526, 250] width 915 height 33
click at [1237, 39] on icon at bounding box center [1246, 39] width 17 height 17
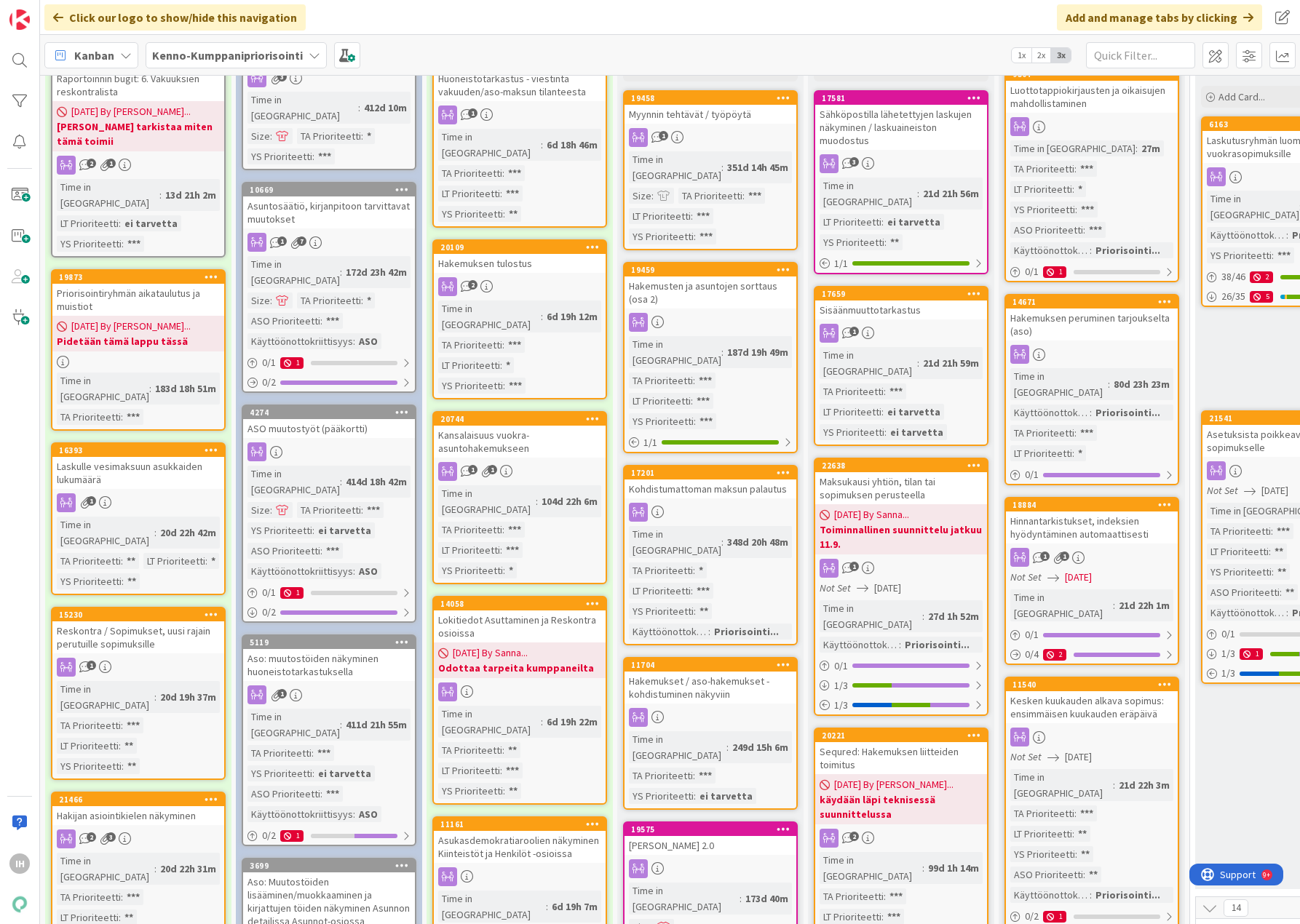
click at [30, 421] on div "IH" at bounding box center [19, 462] width 40 height 924
click at [723, 277] on div "Hakemusten ja asuntojen sorttaus (osa 2)" at bounding box center [710, 292] width 172 height 32
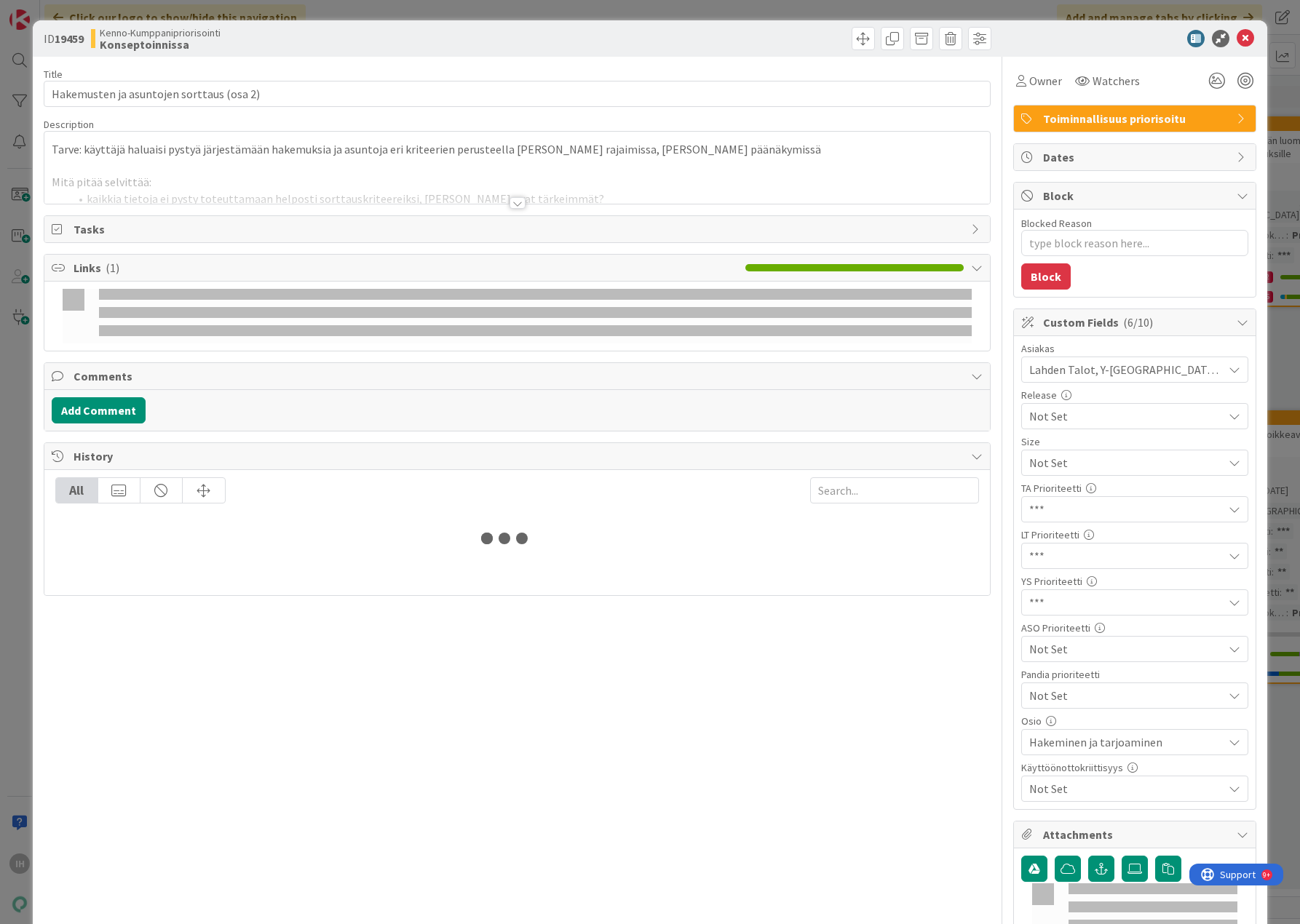
type textarea "x"
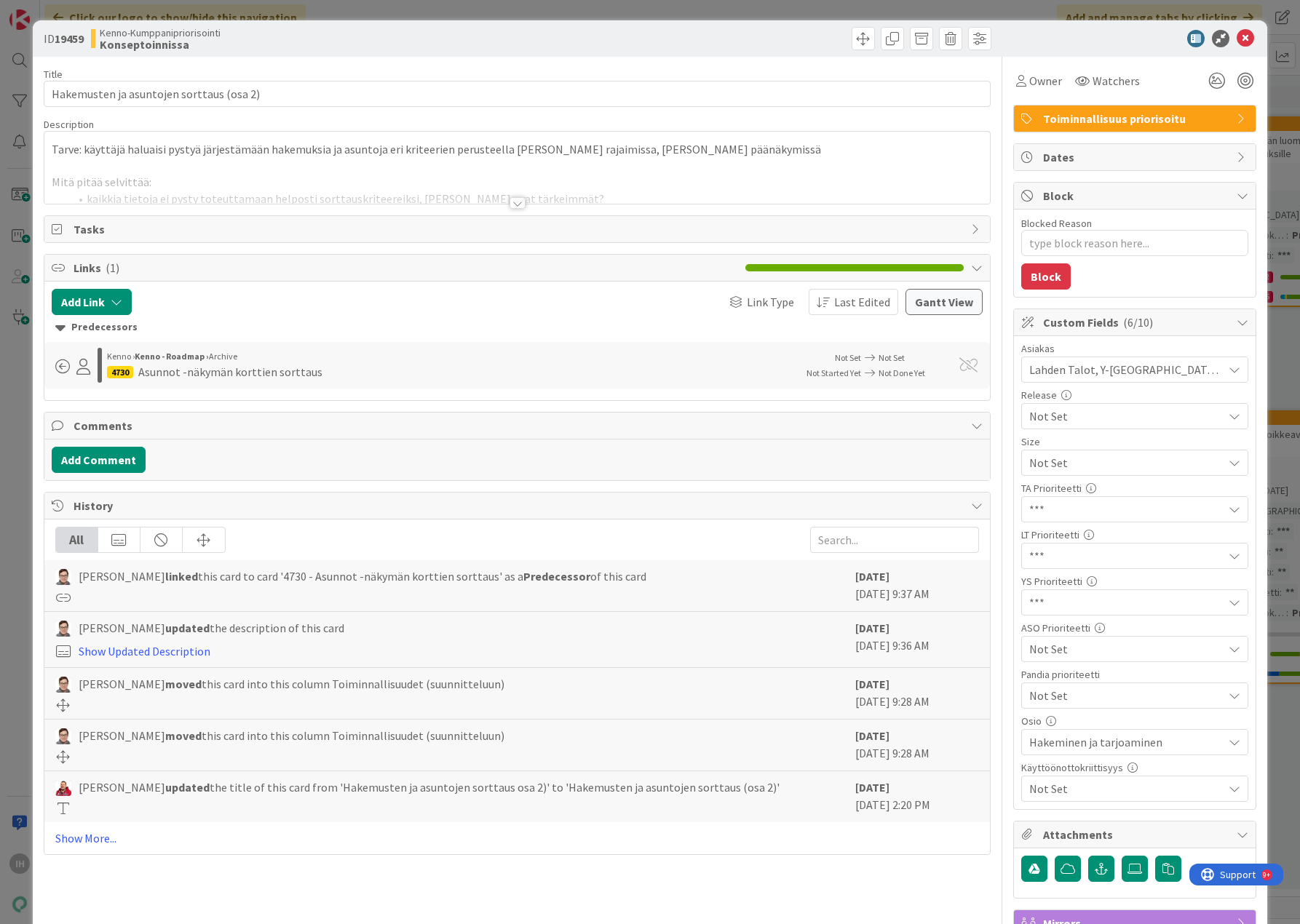
click at [511, 201] on div at bounding box center [517, 203] width 16 height 12
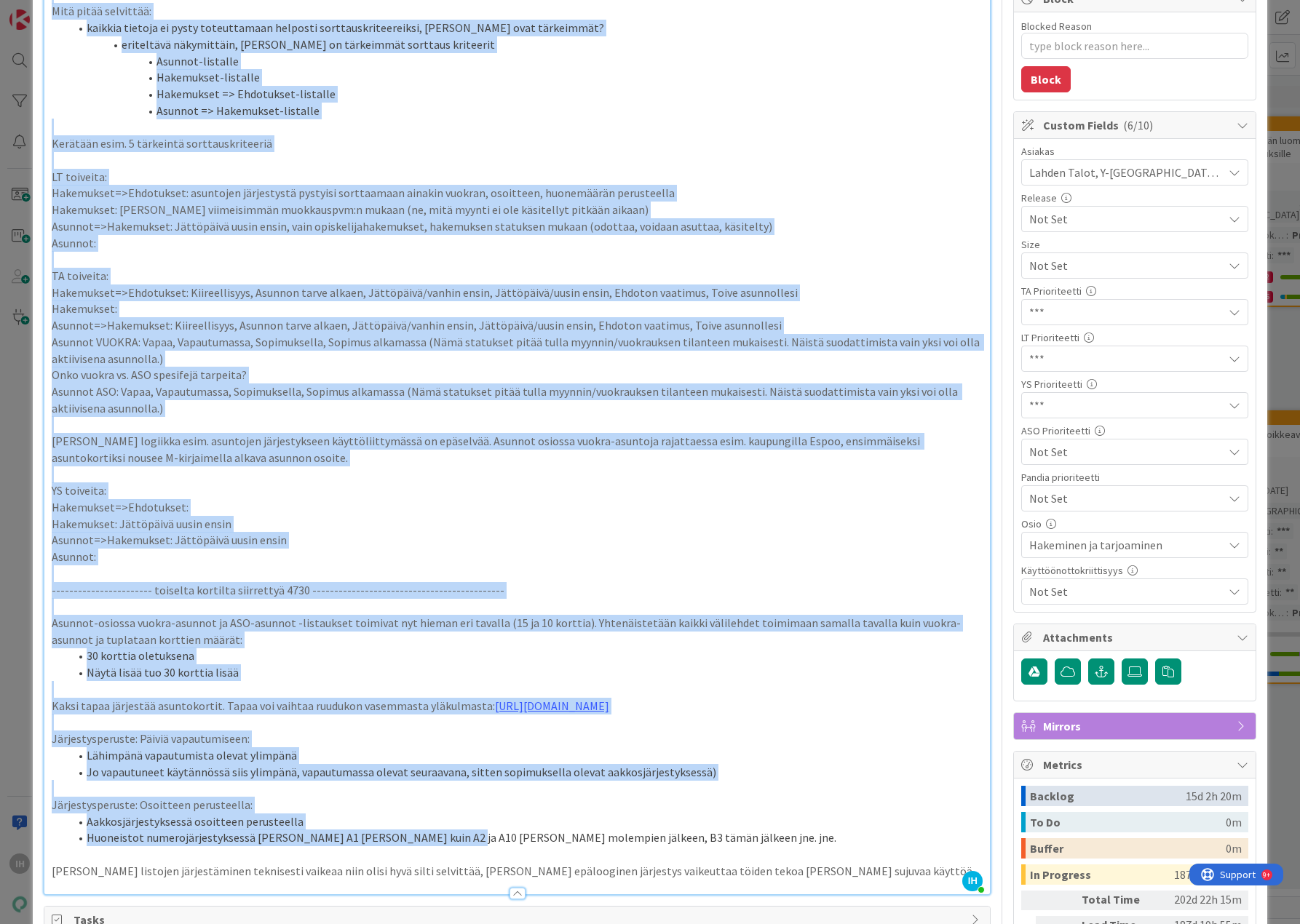
scroll to position [218, 0]
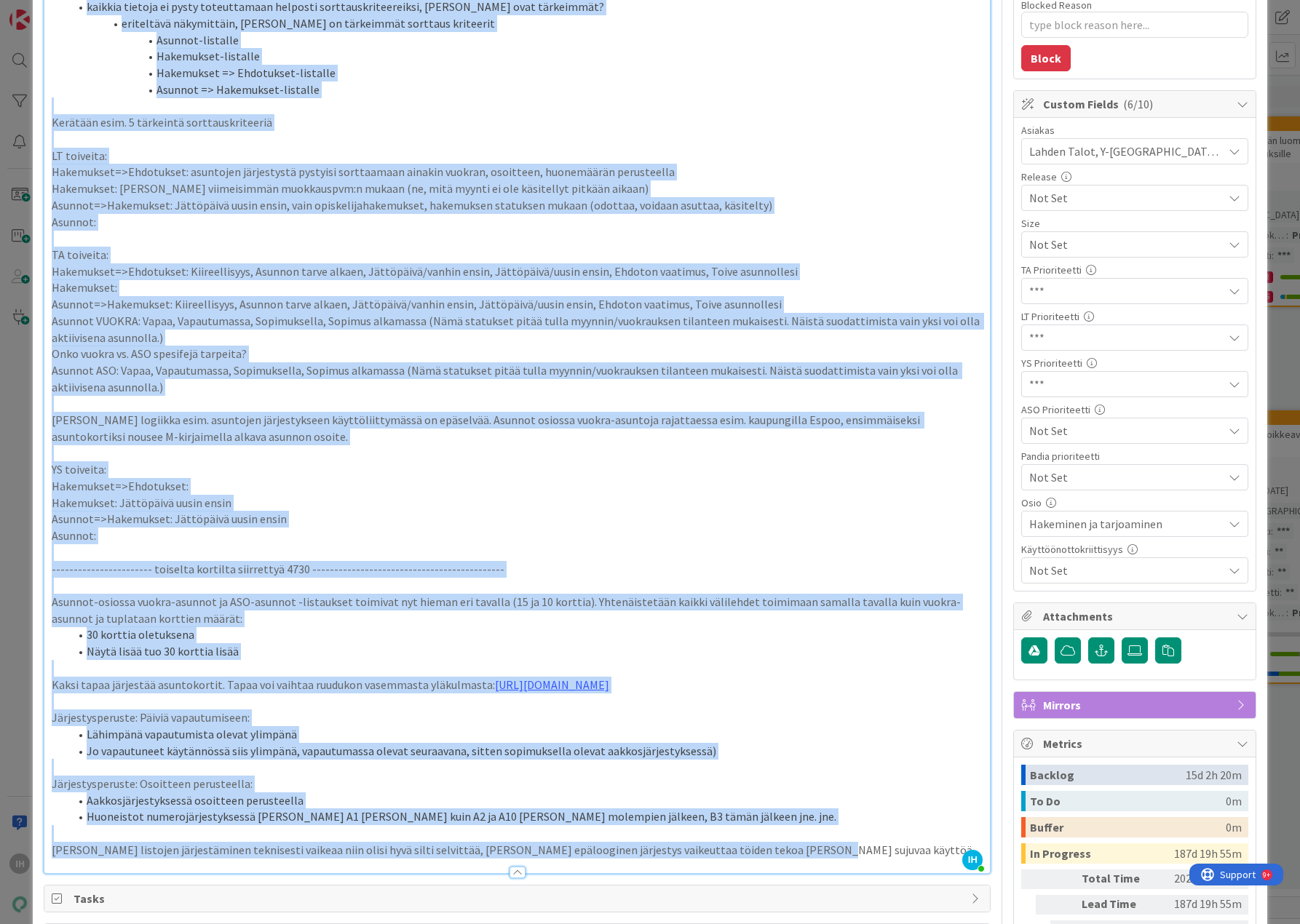
drag, startPoint x: 50, startPoint y: 173, endPoint x: 788, endPoint y: 874, distance: 1017.9
click at [788, 874] on div "Tarve: käyttäjä haluaisi pystyä järjestämään hakemuksia ja asuntoja eri kriteer…" at bounding box center [517, 410] width 947 height 927
copy div "Tarve: käyttäjä haluaisi pystyä järjestämään hakemuksia ja asuntoja eri kriteer…"
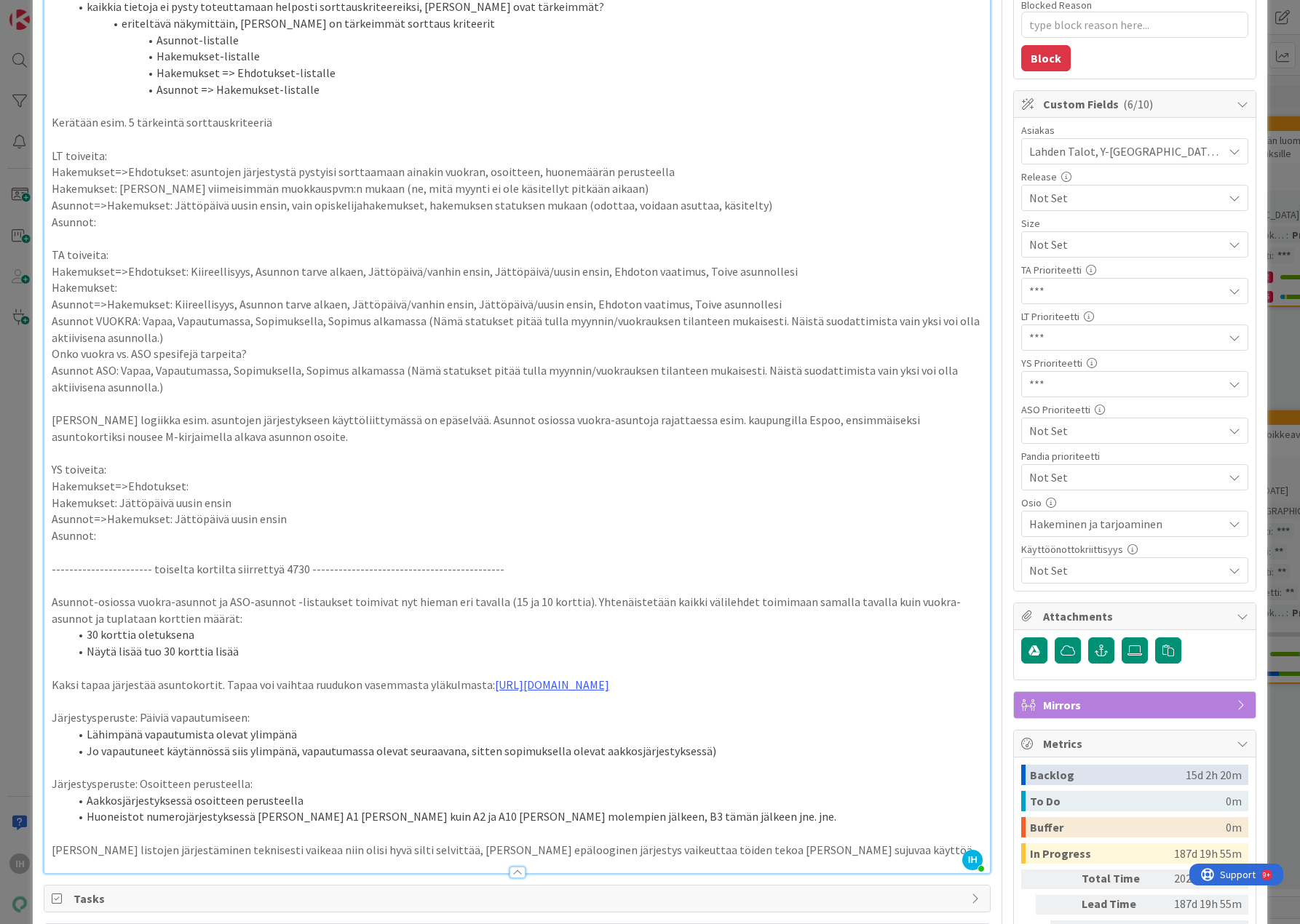
click at [1278, 310] on div "ID 19459 Kenno-Kumppanipriorisointi Konseptoinnissa Title 40 / 128 Hakemusten j…" at bounding box center [650, 462] width 1300 height 924
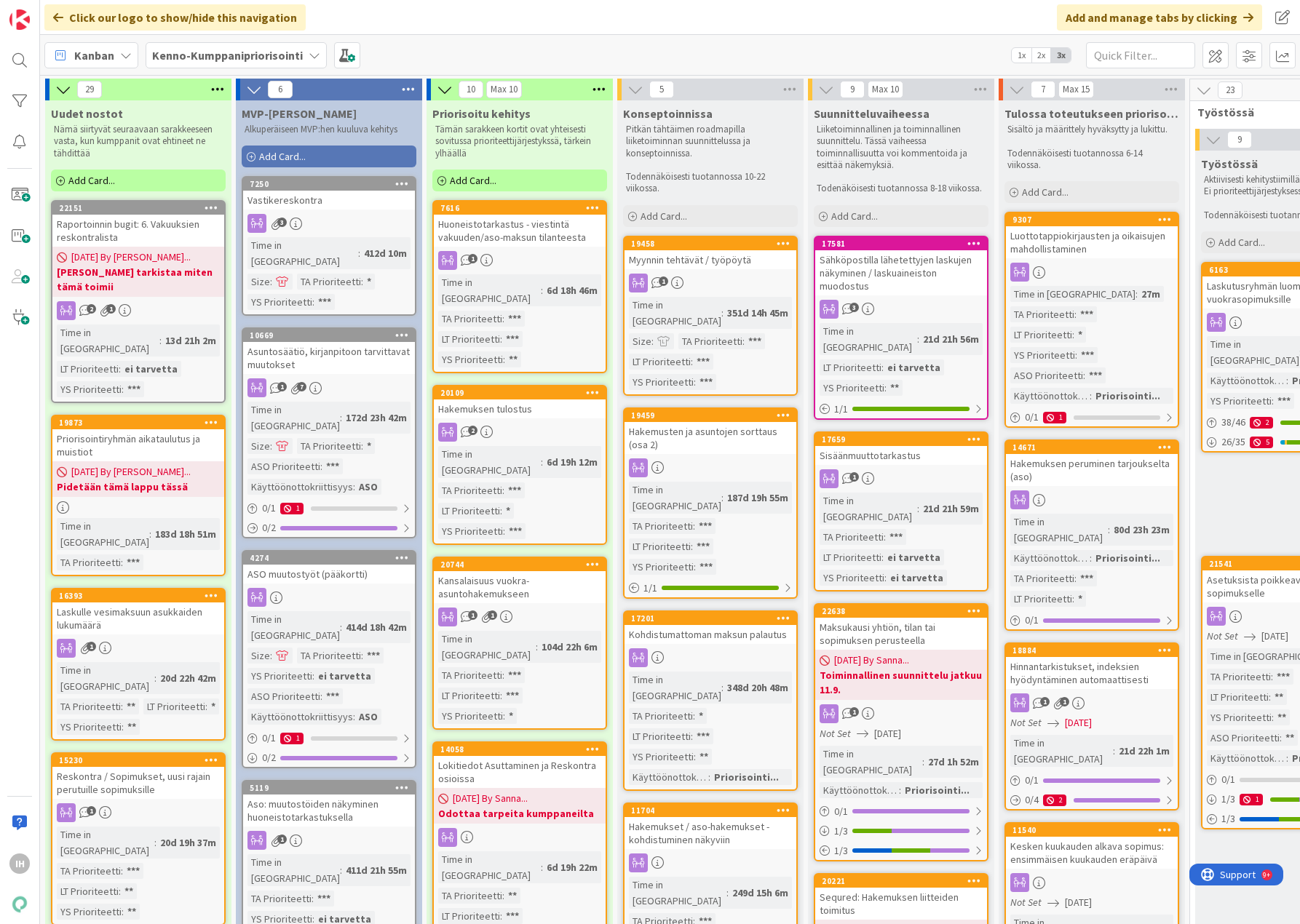
click at [309, 53] on icon at bounding box center [315, 55] width 12 height 12
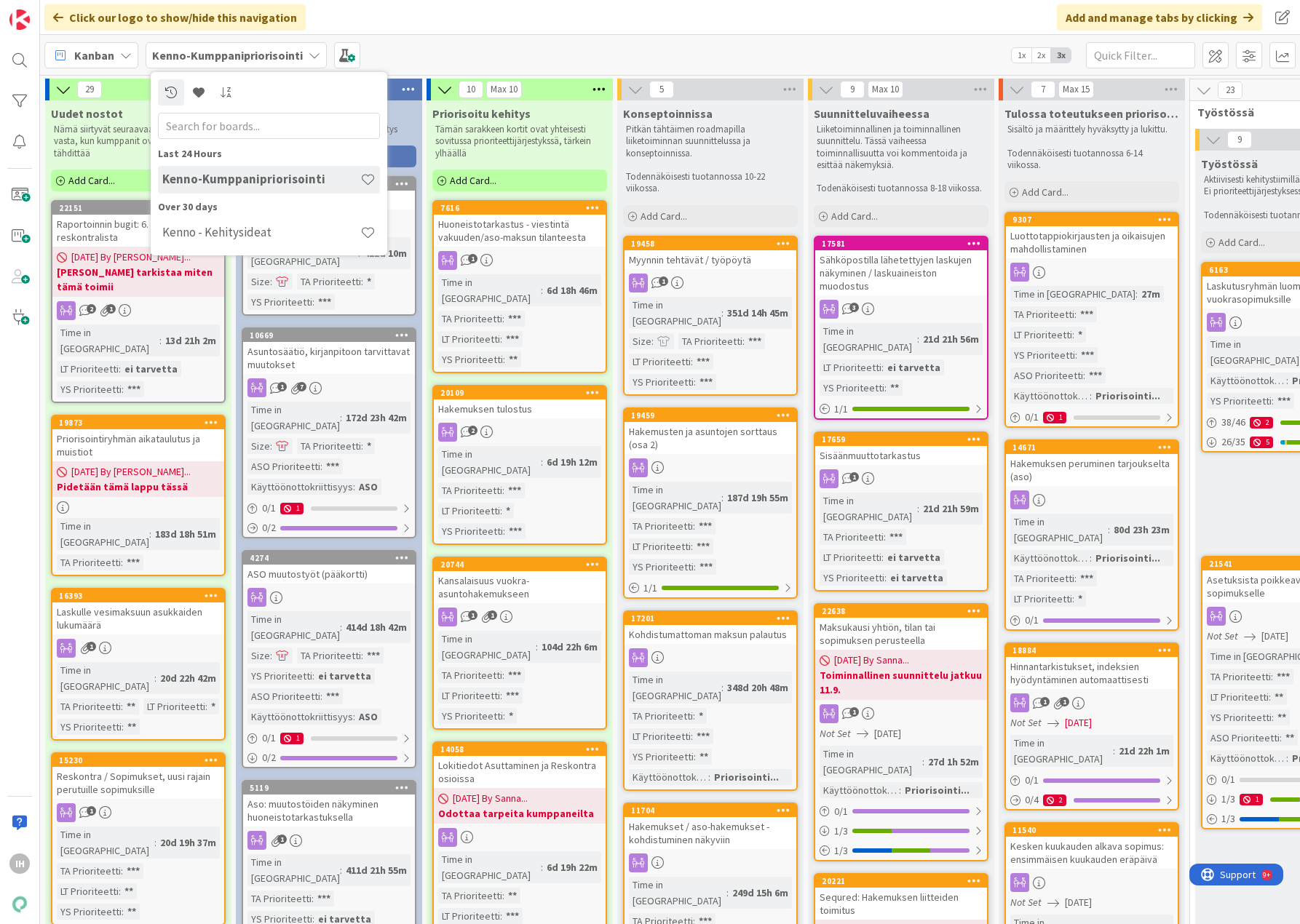
click at [250, 231] on h4 "Kenno - Kehitysideat" at bounding box center [261, 232] width 198 height 15
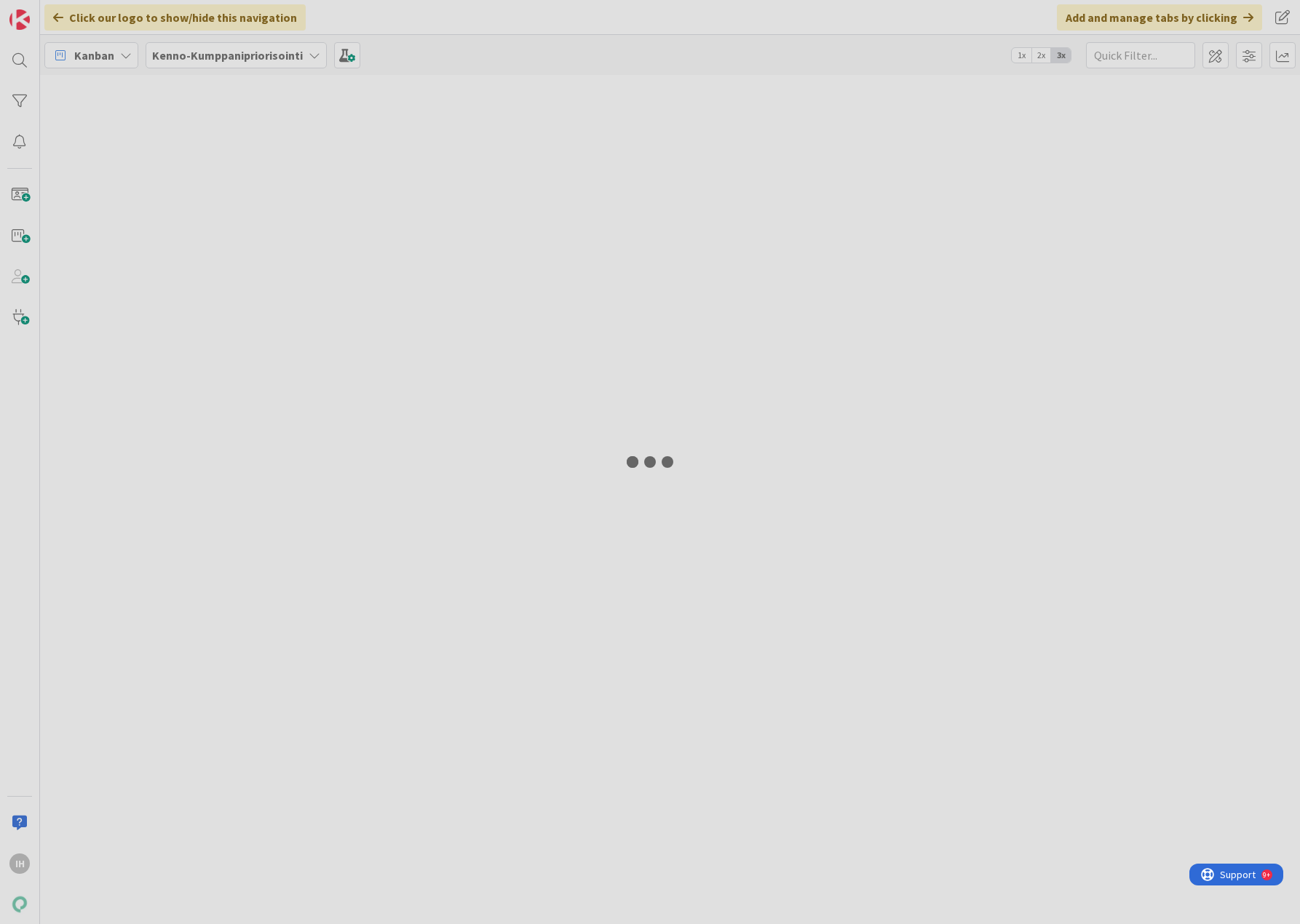
type input "22058"
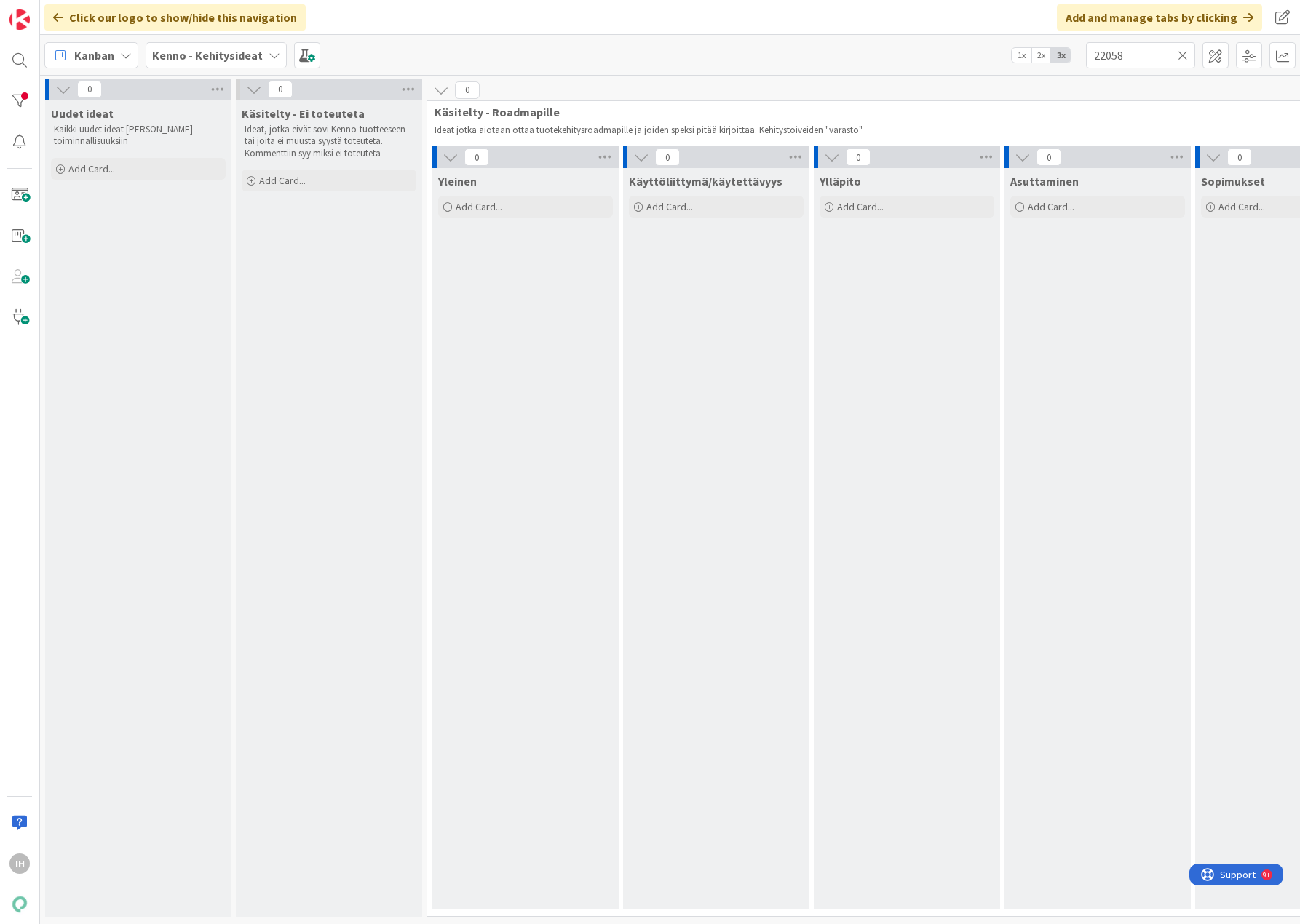
drag, startPoint x: 1183, startPoint y: 53, endPoint x: 1167, endPoint y: 56, distance: 16.3
click at [1183, 55] on icon at bounding box center [1183, 54] width 10 height 13
drag, startPoint x: 1130, startPoint y: 59, endPoint x: 1298, endPoint y: 404, distance: 383.7
click at [1130, 61] on input "text" at bounding box center [1141, 54] width 109 height 26
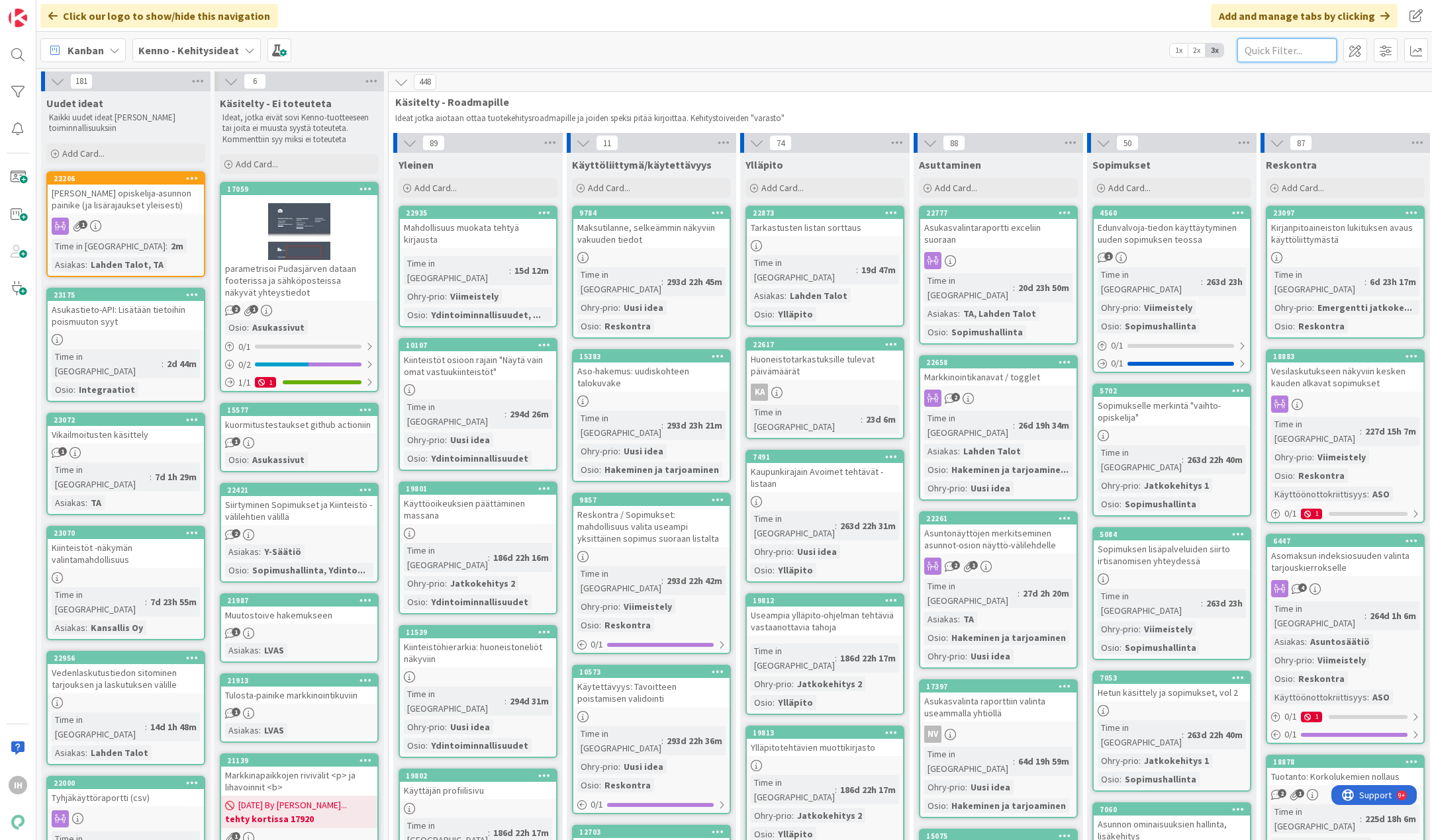
click at [1181, 54] on input "text" at bounding box center [1286, 49] width 99 height 24
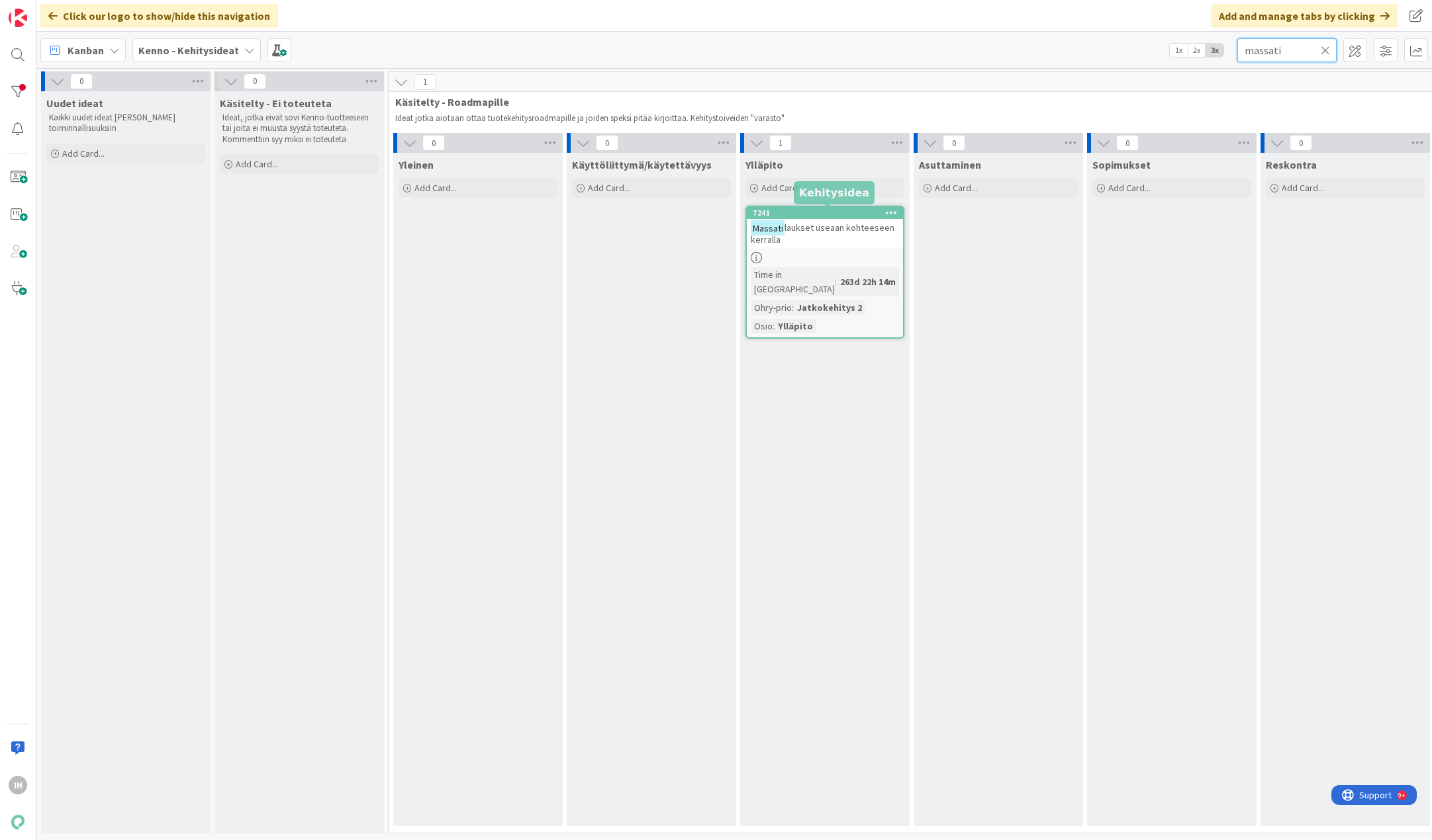
type input "massati"
click at [824, 234] on span "laukset useaan kohteeseen kerralla" at bounding box center [822, 233] width 144 height 24
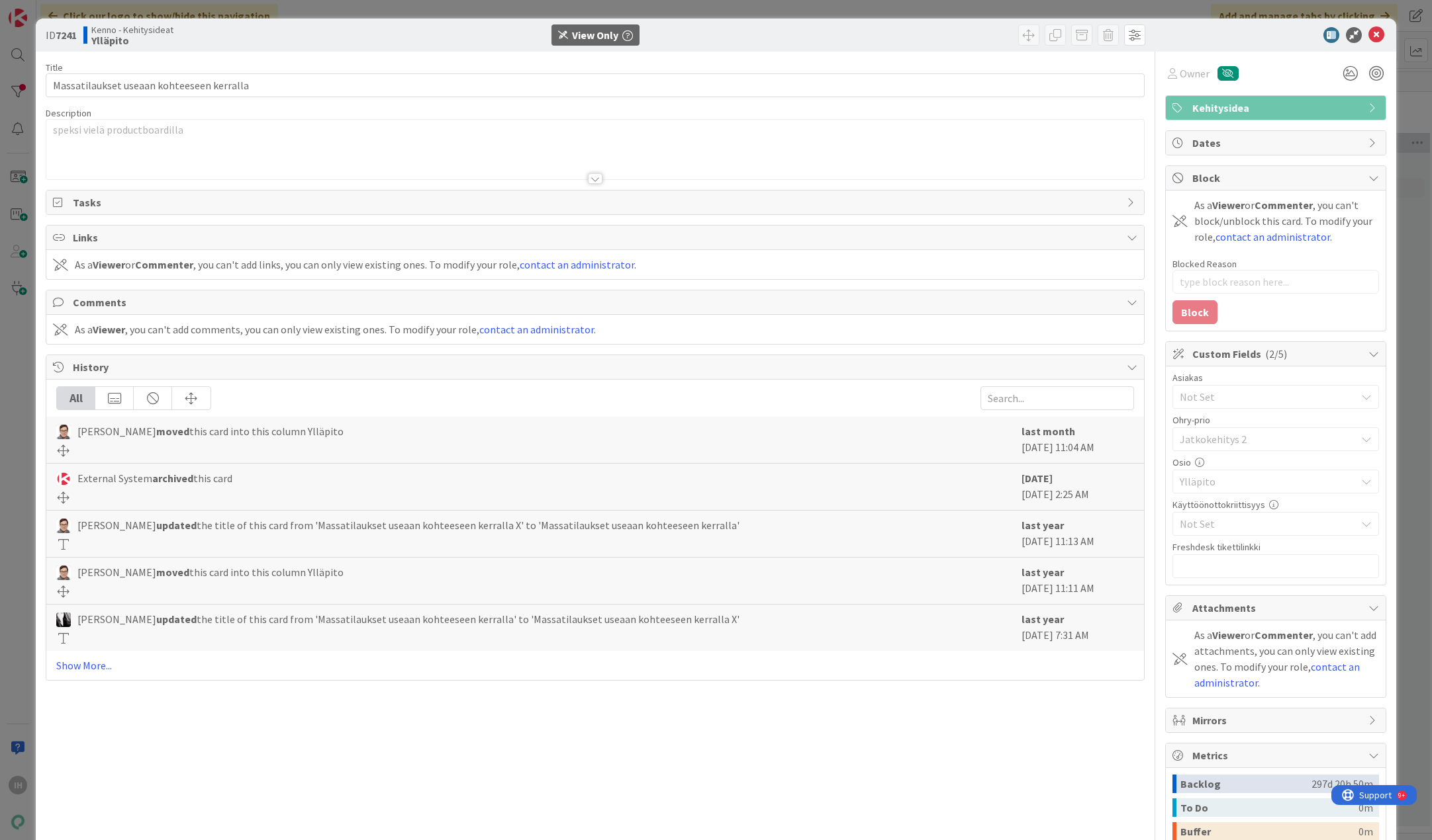
type textarea "x"
click at [590, 175] on div at bounding box center [595, 178] width 14 height 11
click at [588, 178] on div at bounding box center [595, 178] width 14 height 11
click at [589, 178] on div at bounding box center [595, 178] width 14 height 11
click at [1181, 35] on icon at bounding box center [1376, 35] width 16 height 16
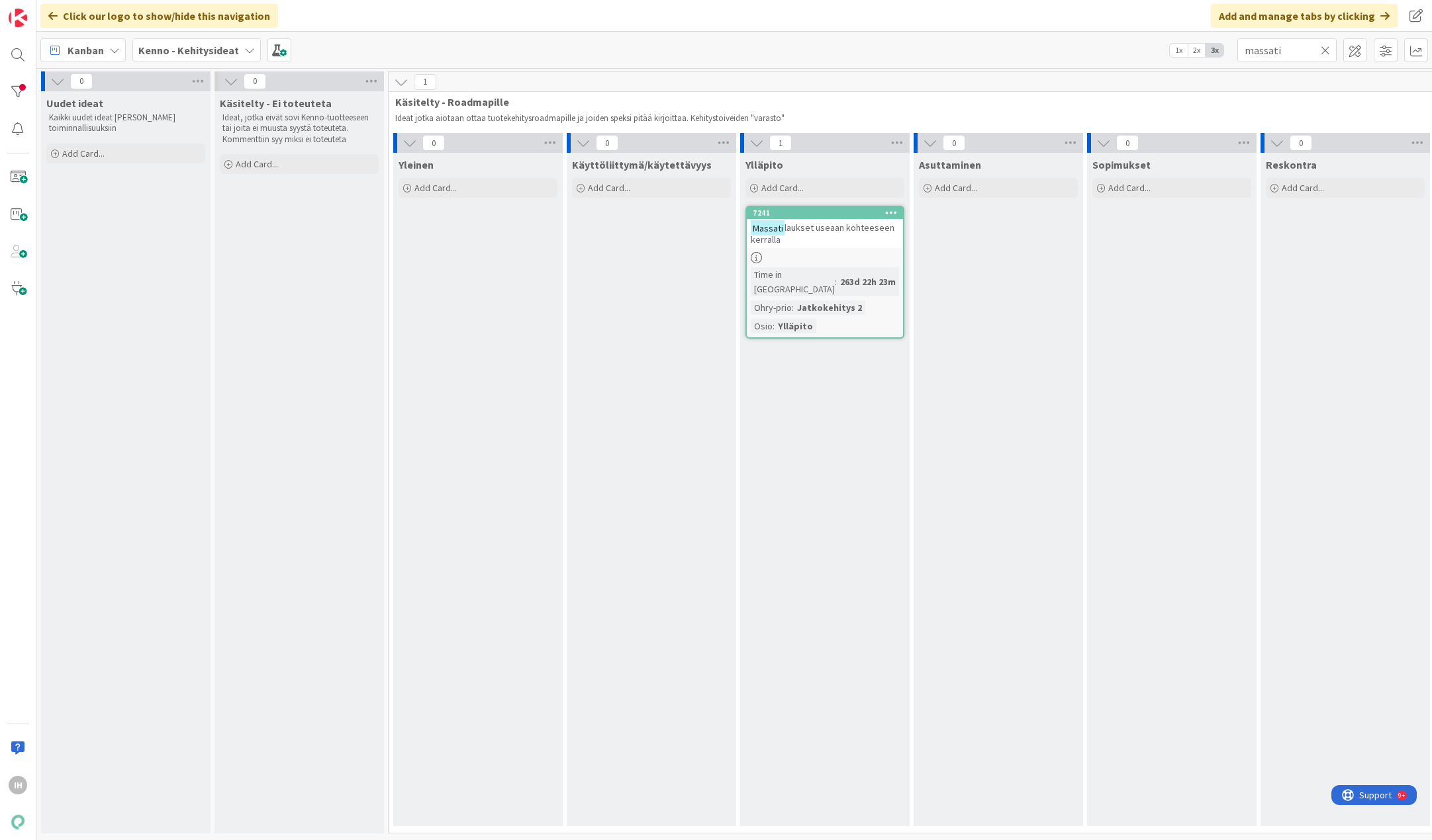
click at [246, 49] on icon at bounding box center [250, 50] width 11 height 11
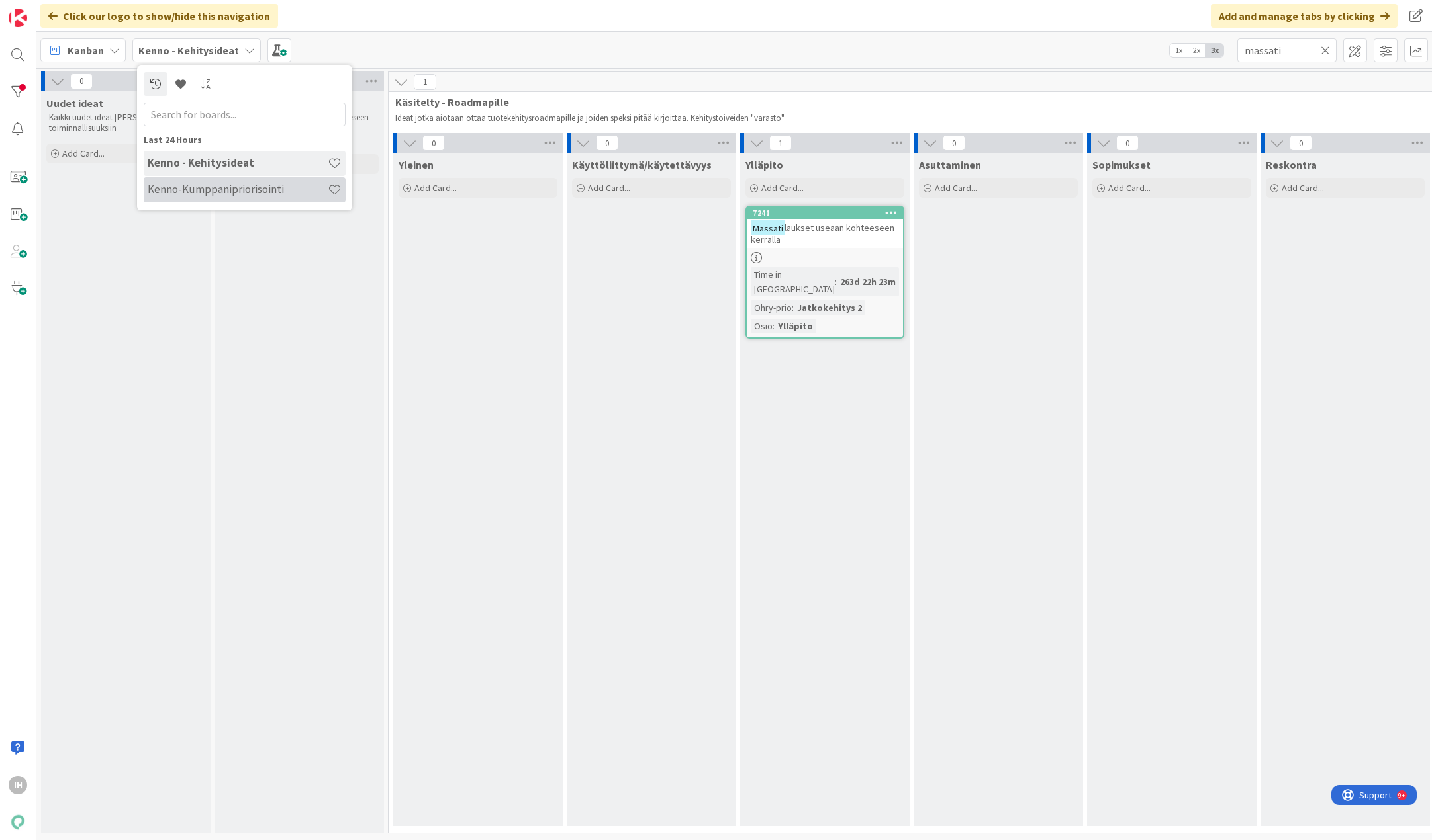
click at [207, 186] on h4 "Kenno-Kumppanipriorisointi" at bounding box center [237, 189] width 180 height 13
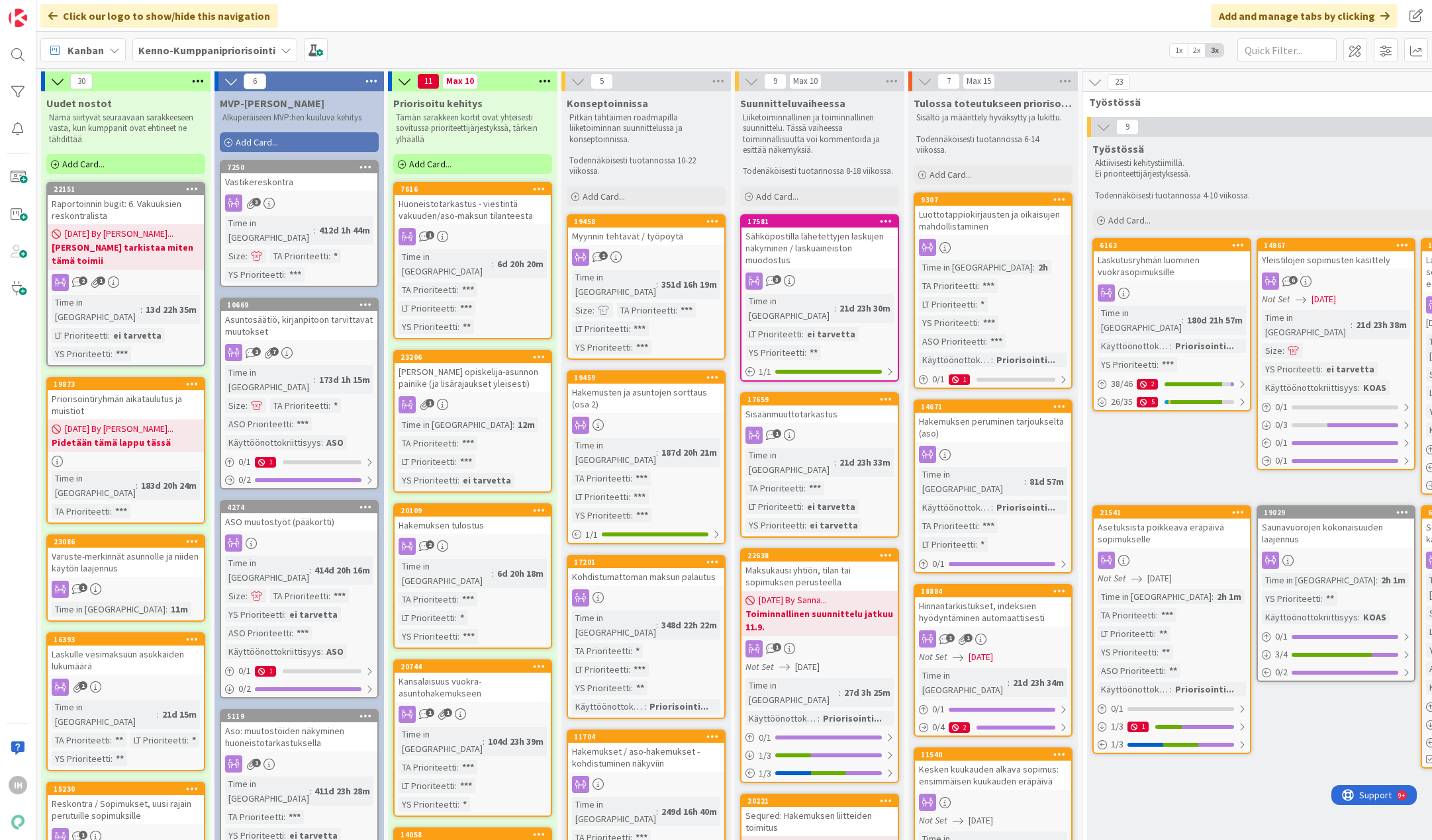
click at [637, 43] on div "Kanban Kenno-Kumppanipriorisointi 1x 2x 3x" at bounding box center [734, 49] width 1395 height 36
click at [205, 51] on b "Kenno-Kumppanipriorisointi" at bounding box center [207, 49] width 137 height 13
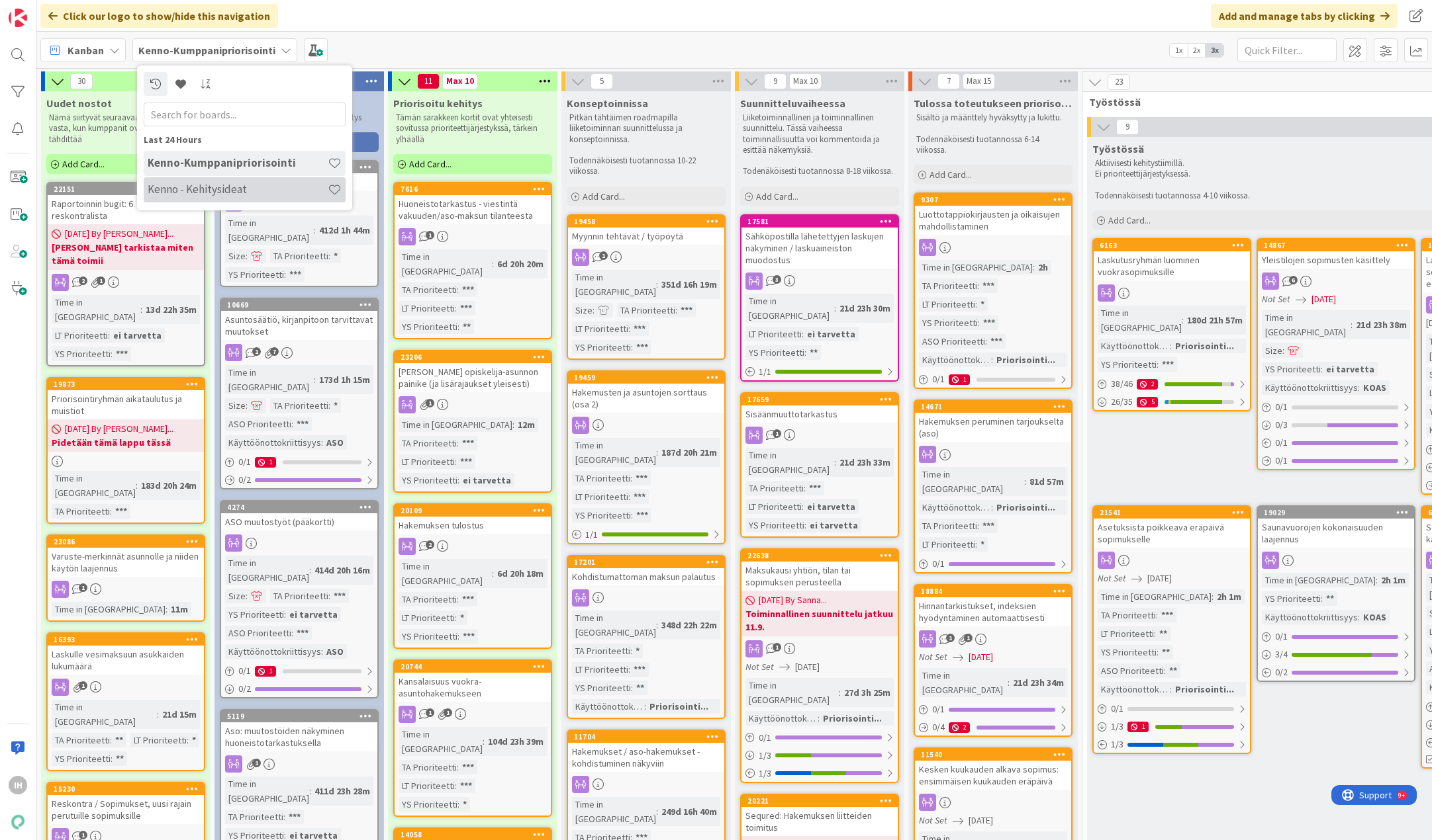
click at [203, 191] on h4 "Kenno - Kehitysideat" at bounding box center [237, 189] width 180 height 13
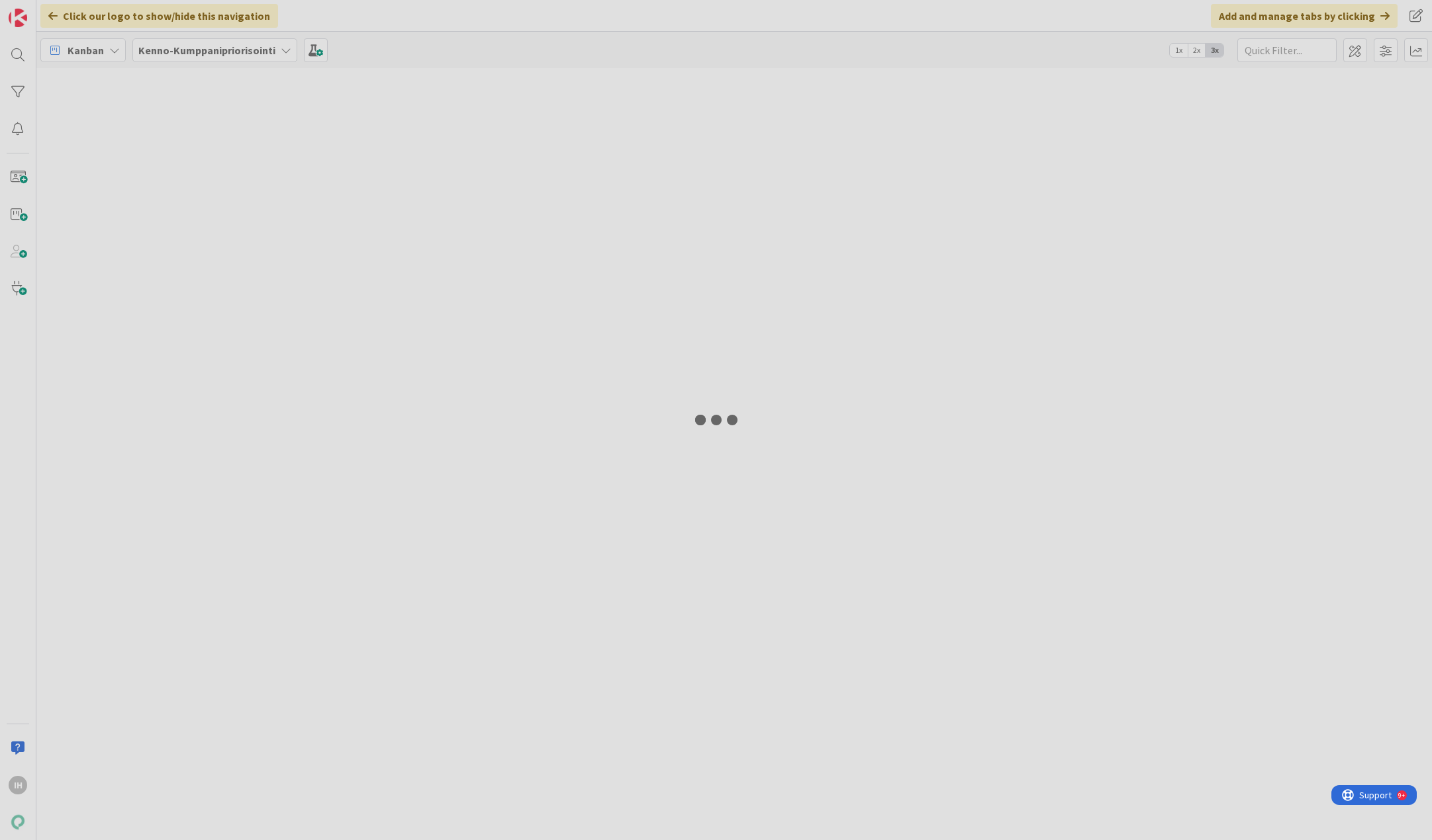
type input "massati"
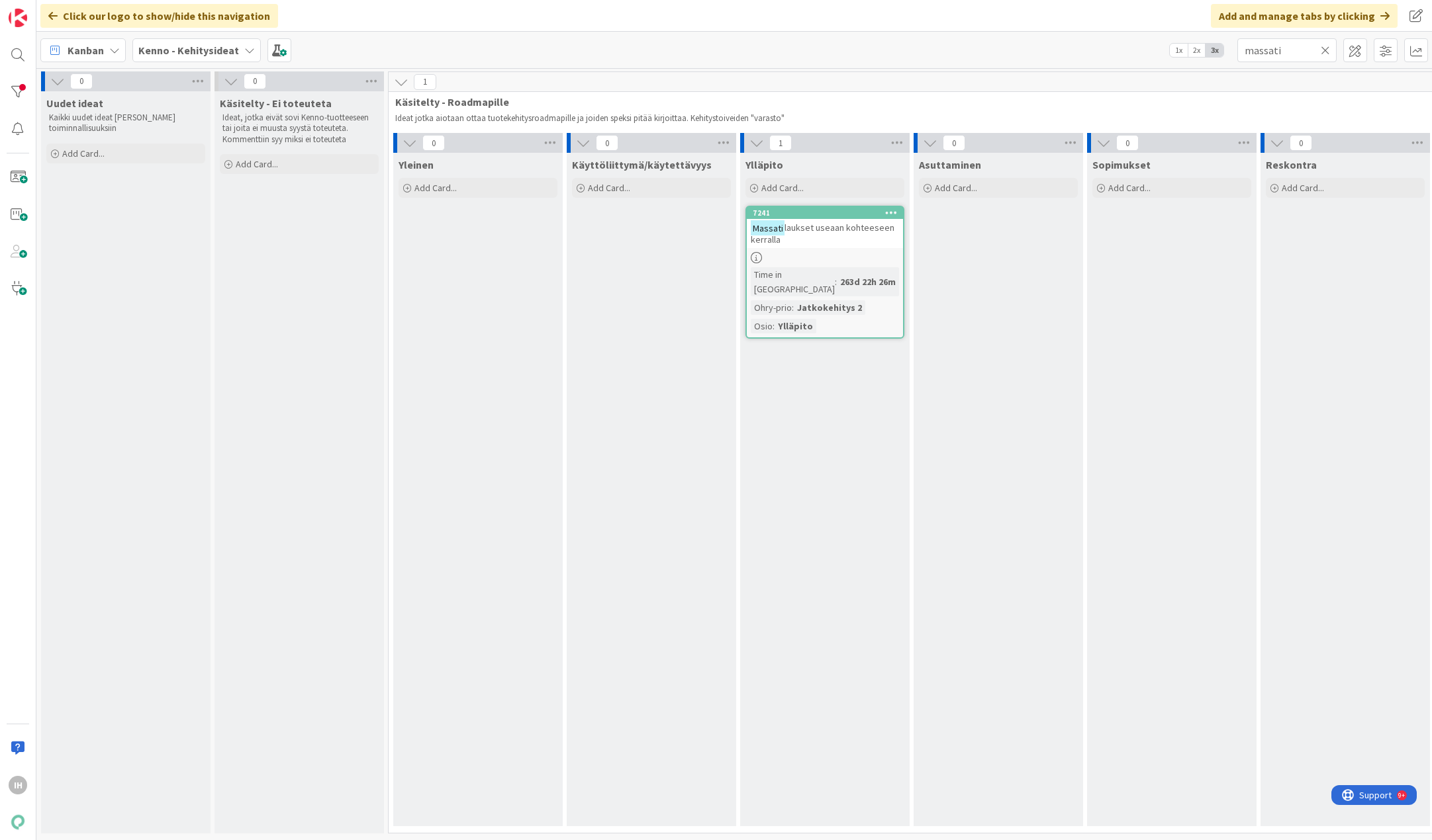
click at [1181, 50] on icon at bounding box center [1325, 49] width 9 height 11
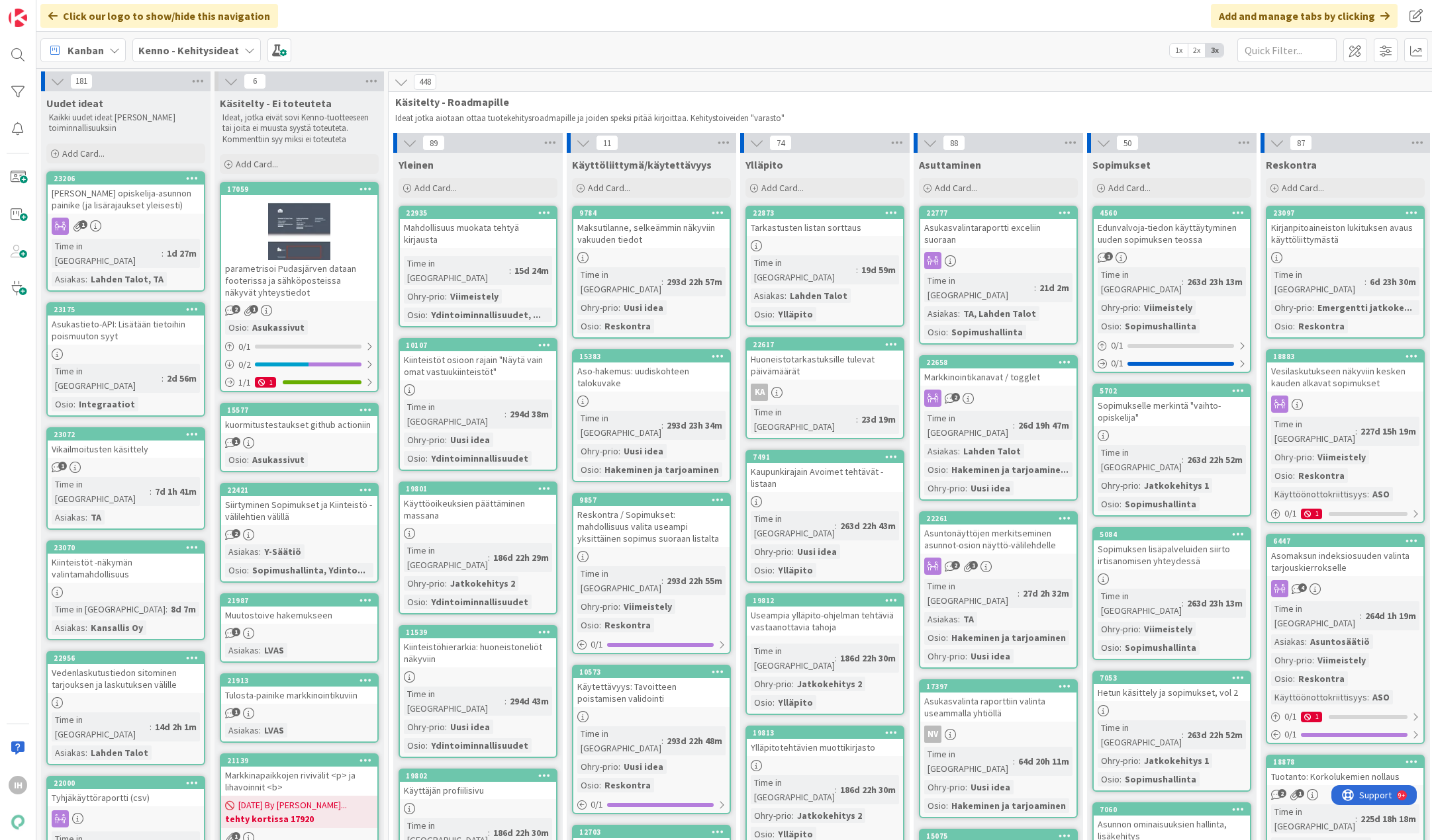
click at [622, 43] on div "Kanban Kenno - Kehitysideat 1x 2x 3x" at bounding box center [734, 49] width 1395 height 36
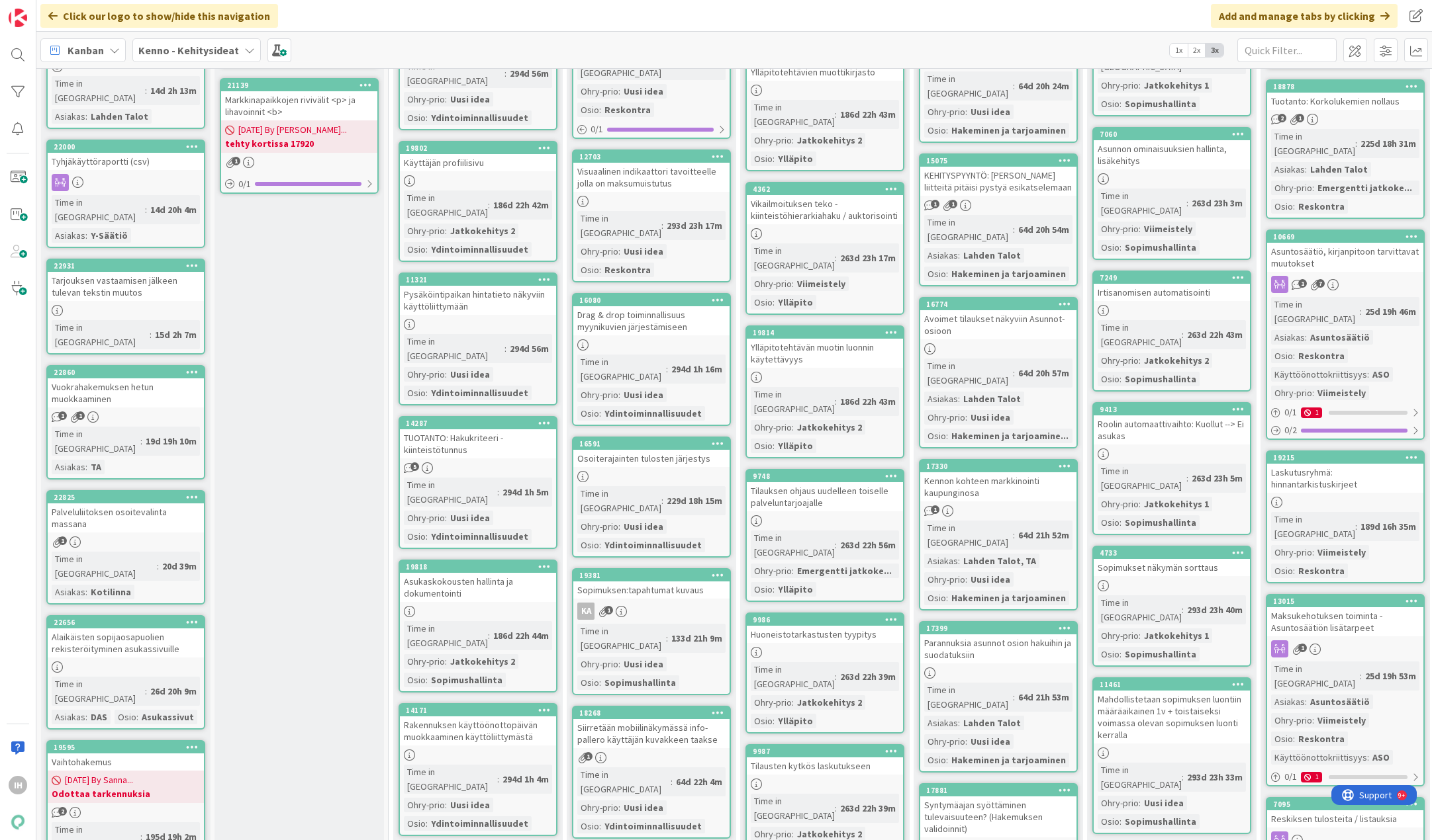
scroll to position [728, 0]
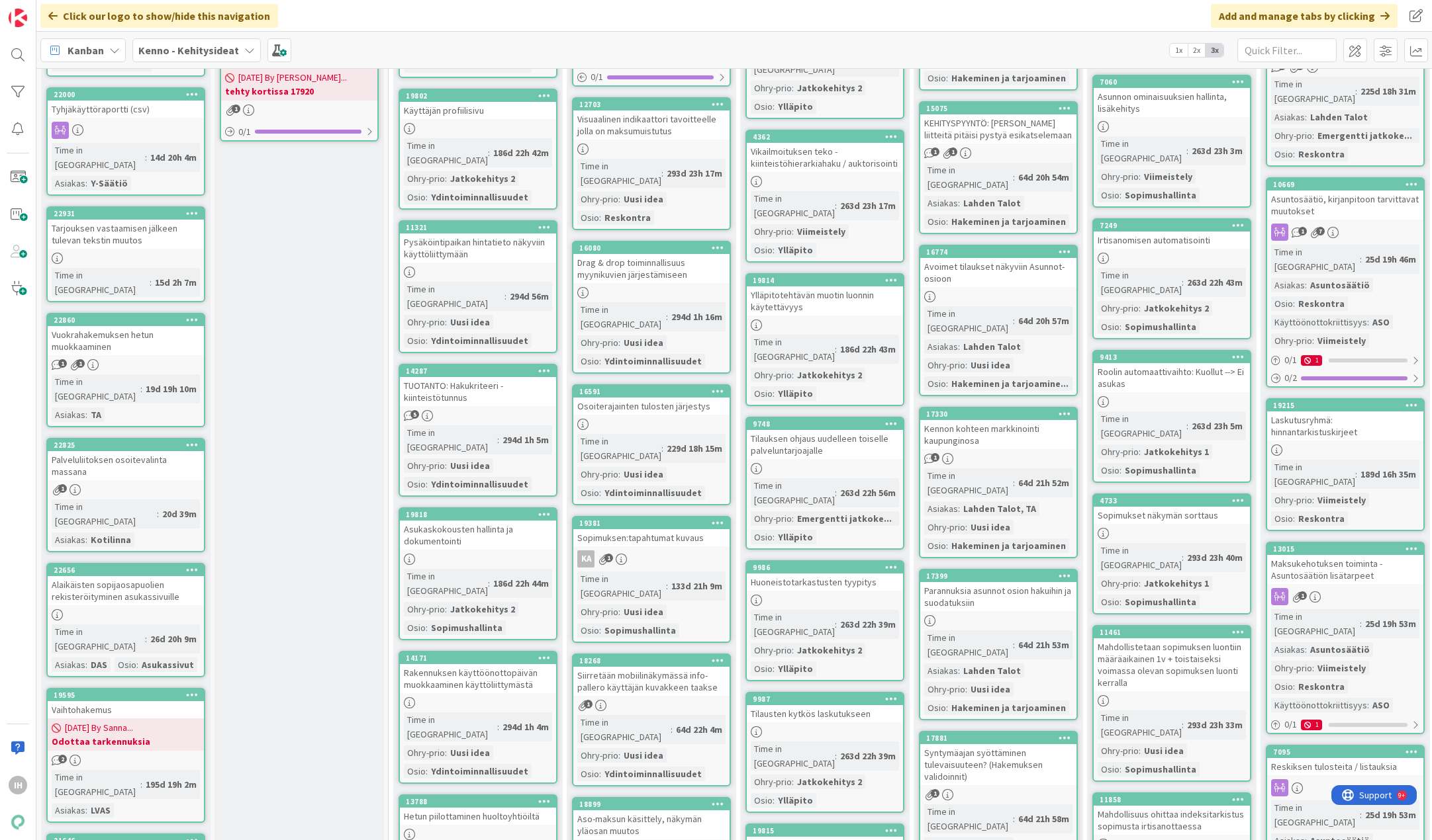
click at [228, 52] on b "Kenno - Kehitysideat" at bounding box center [189, 49] width 101 height 13
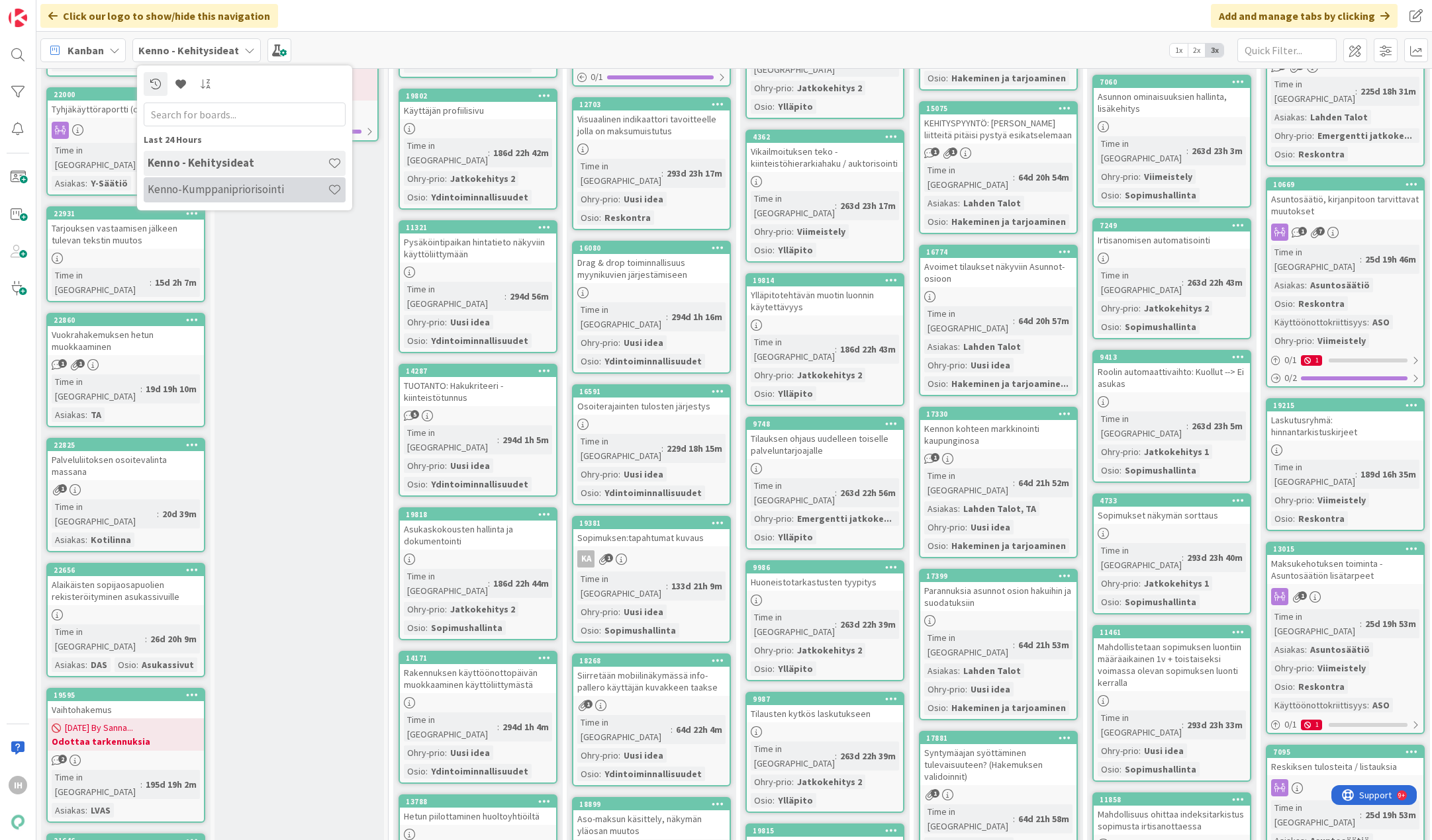
click at [214, 184] on h4 "Kenno-Kumppanipriorisointi" at bounding box center [237, 189] width 180 height 13
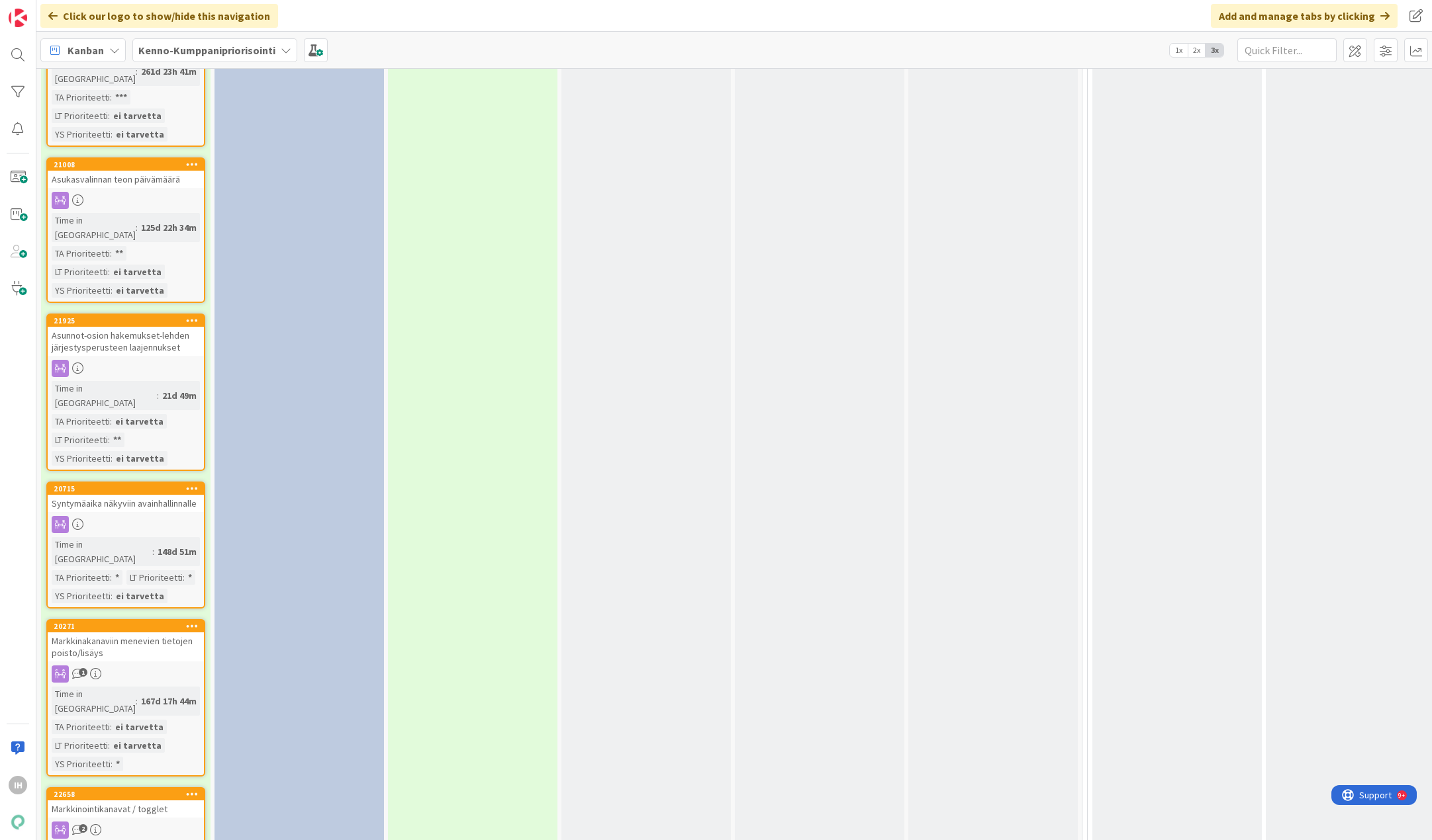
scroll to position [4106, 0]
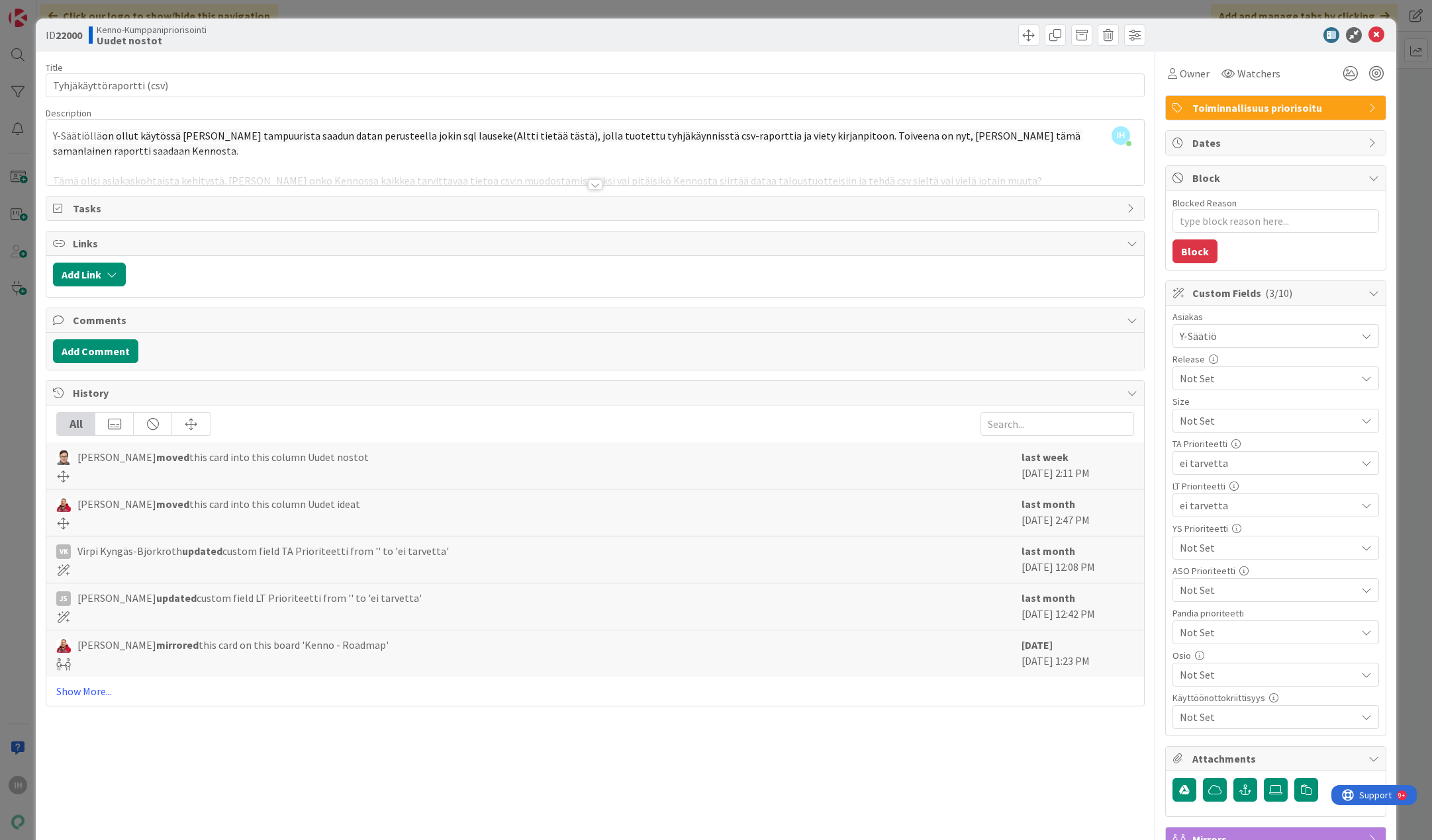
click at [593, 184] on div at bounding box center [595, 184] width 14 height 11
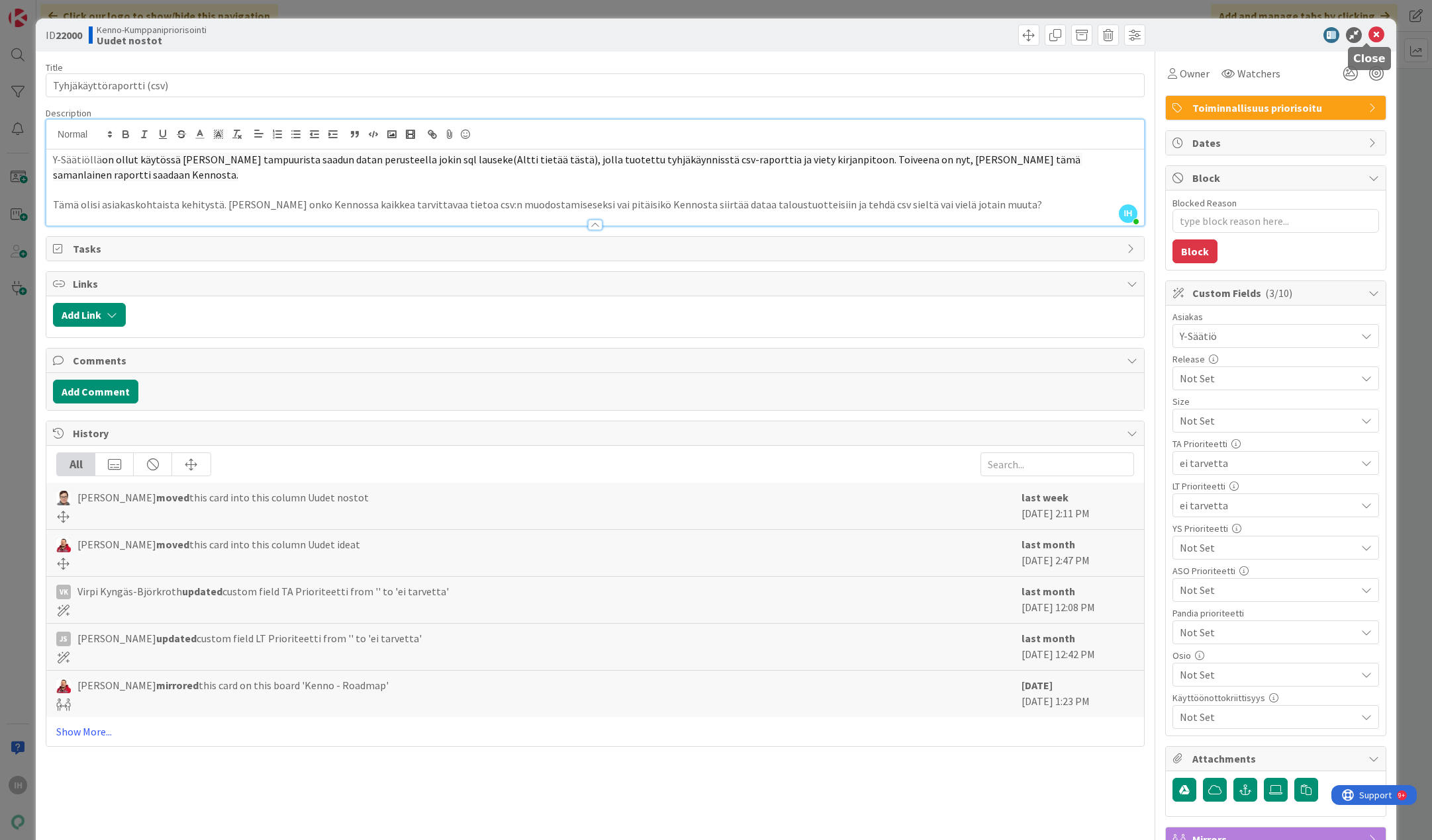
click at [1181, 34] on icon at bounding box center [1376, 35] width 16 height 16
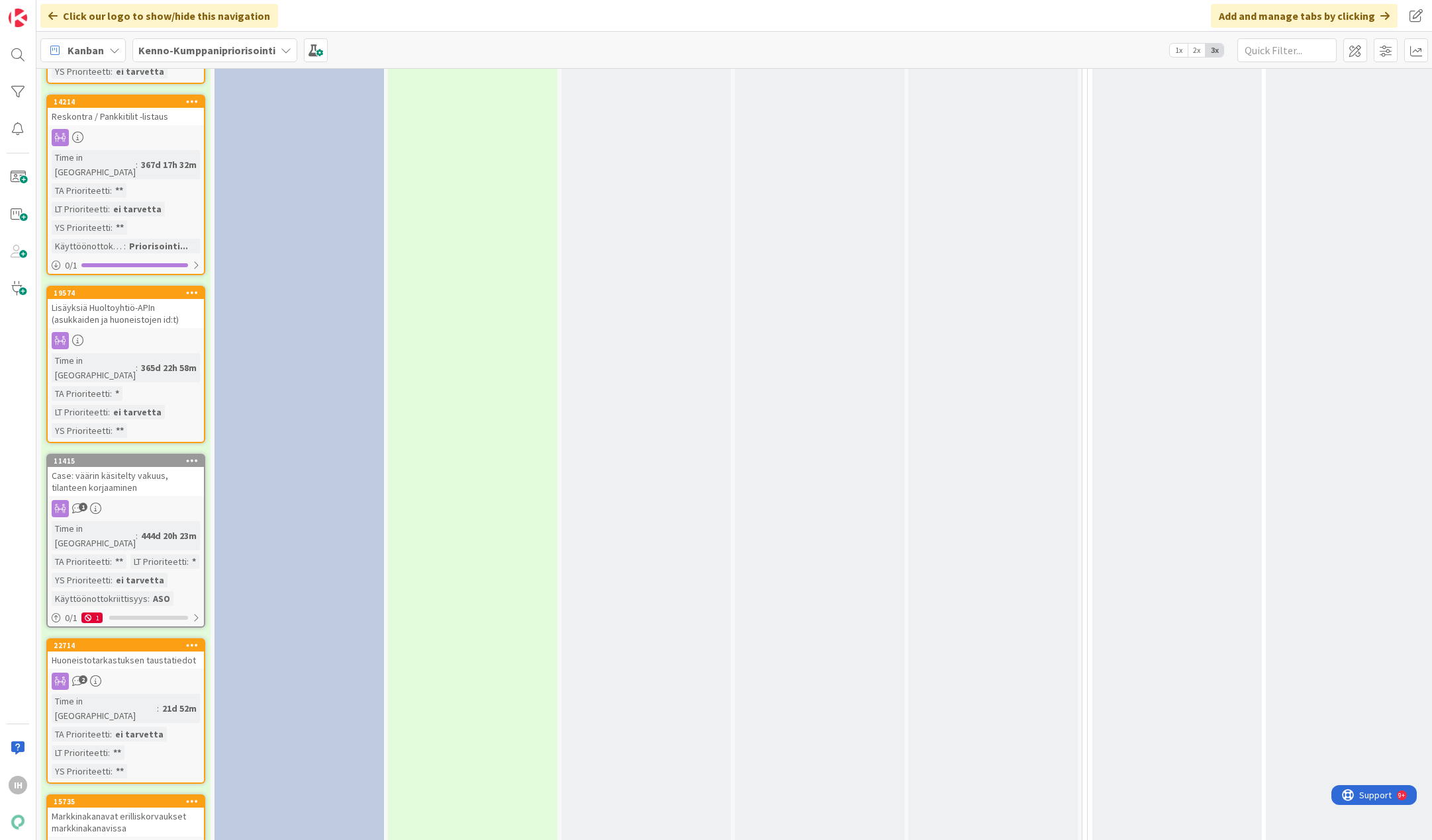
scroll to position [2584, 0]
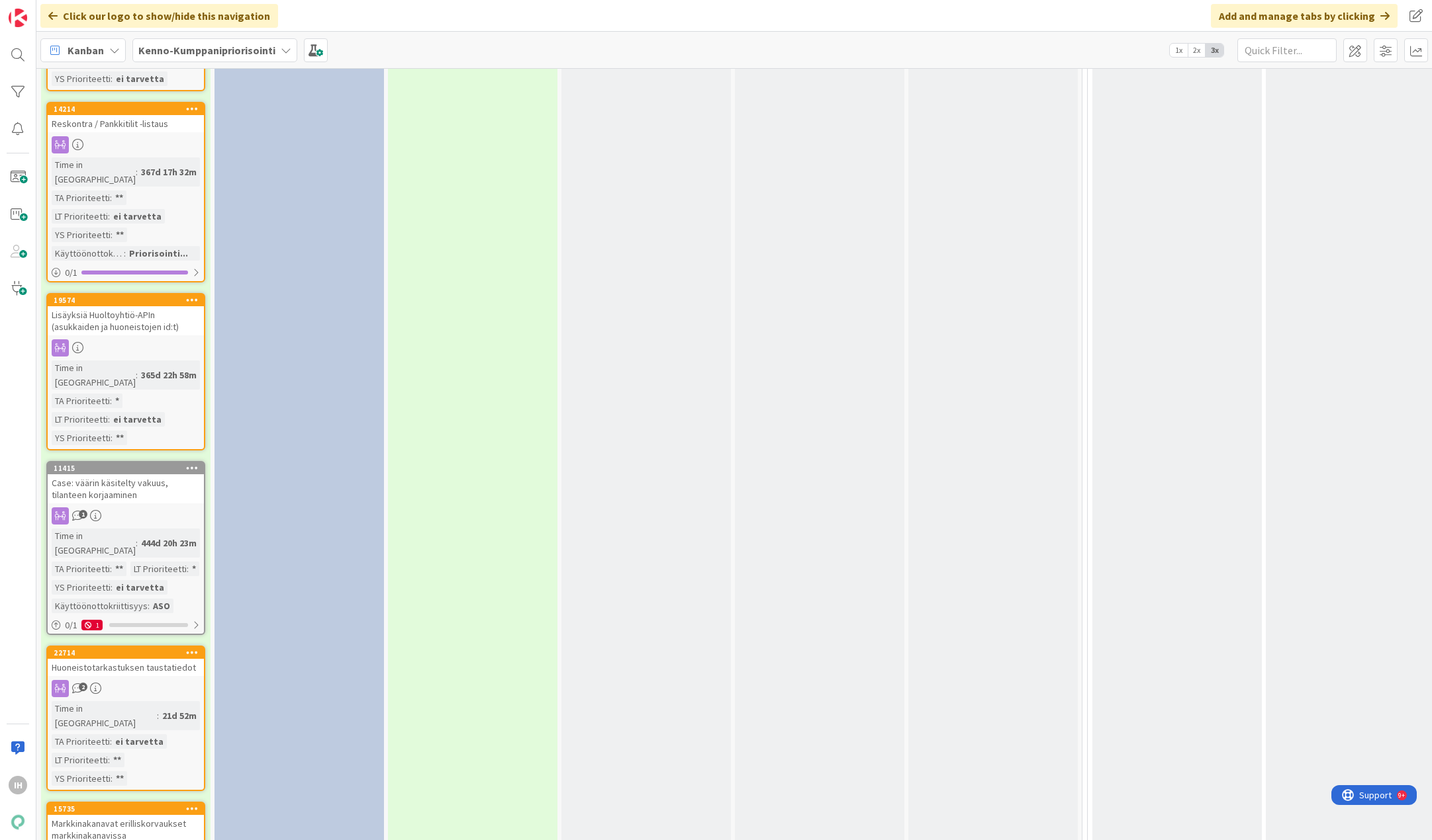
click at [91, 815] on div "Markkinakanavat erilliskorvaukset markkinakanavissa" at bounding box center [125, 829] width 156 height 29
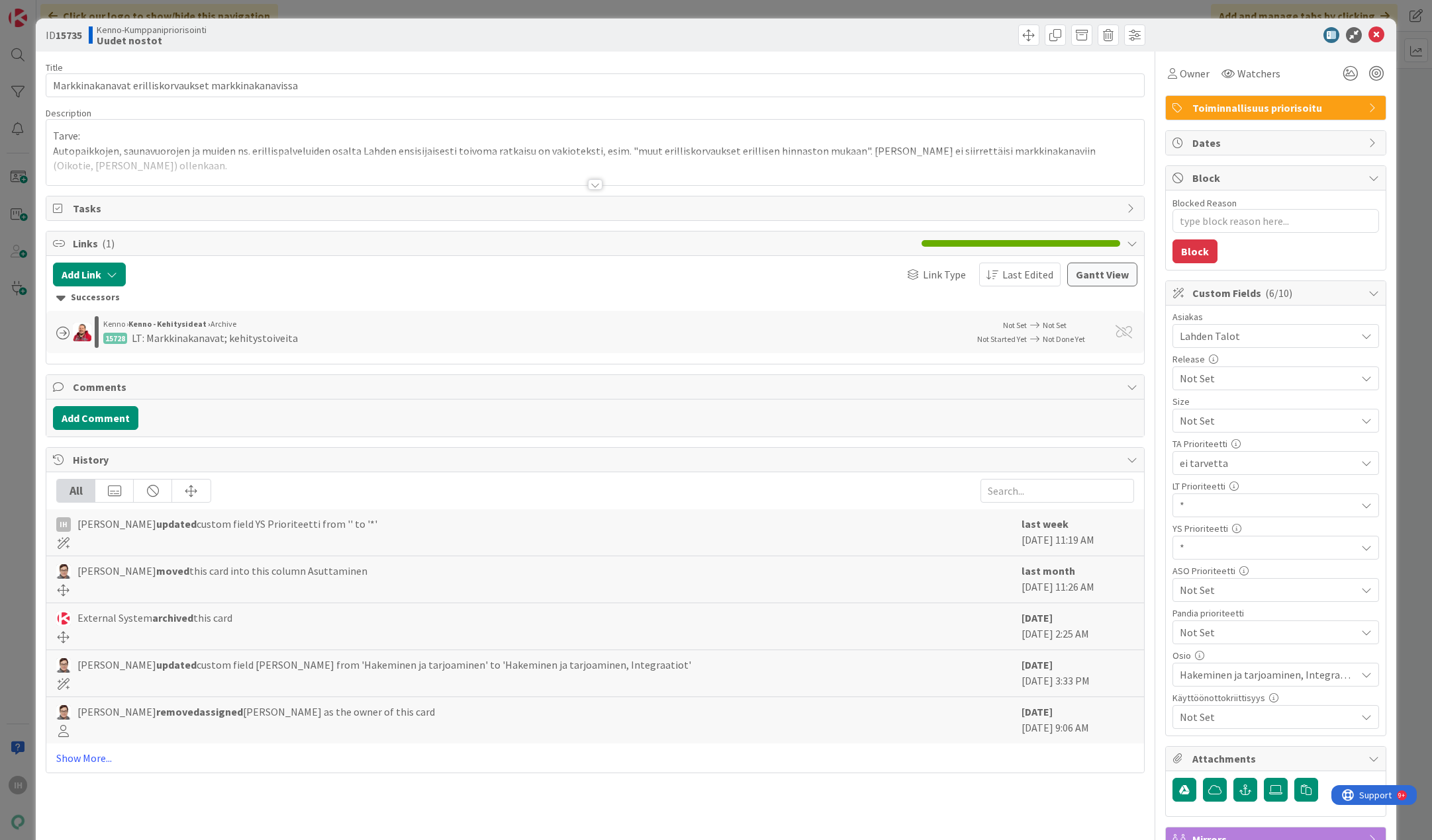
type textarea "x"
click at [588, 184] on div at bounding box center [595, 184] width 14 height 11
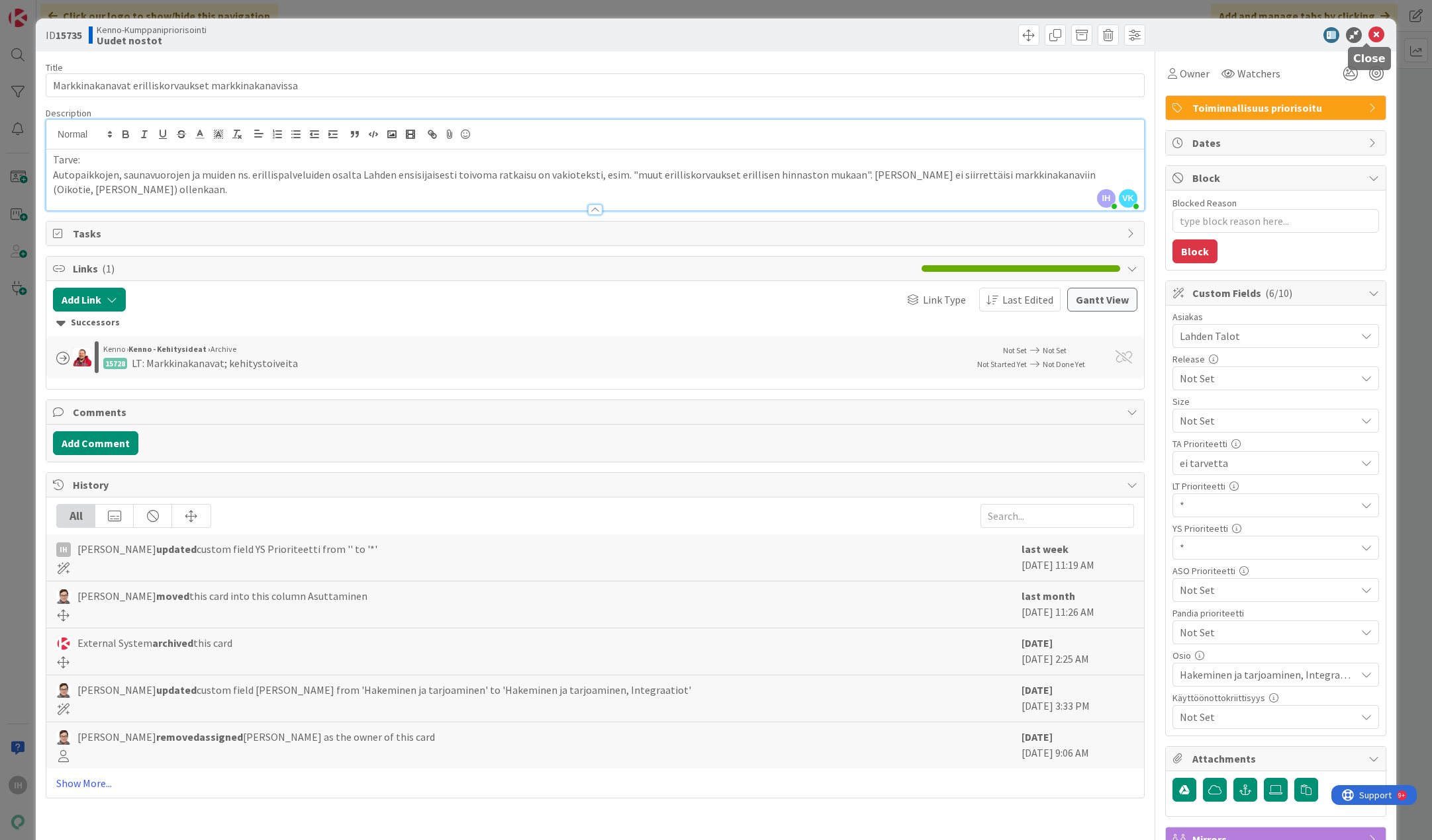
click at [1181, 33] on icon at bounding box center [1376, 35] width 16 height 16
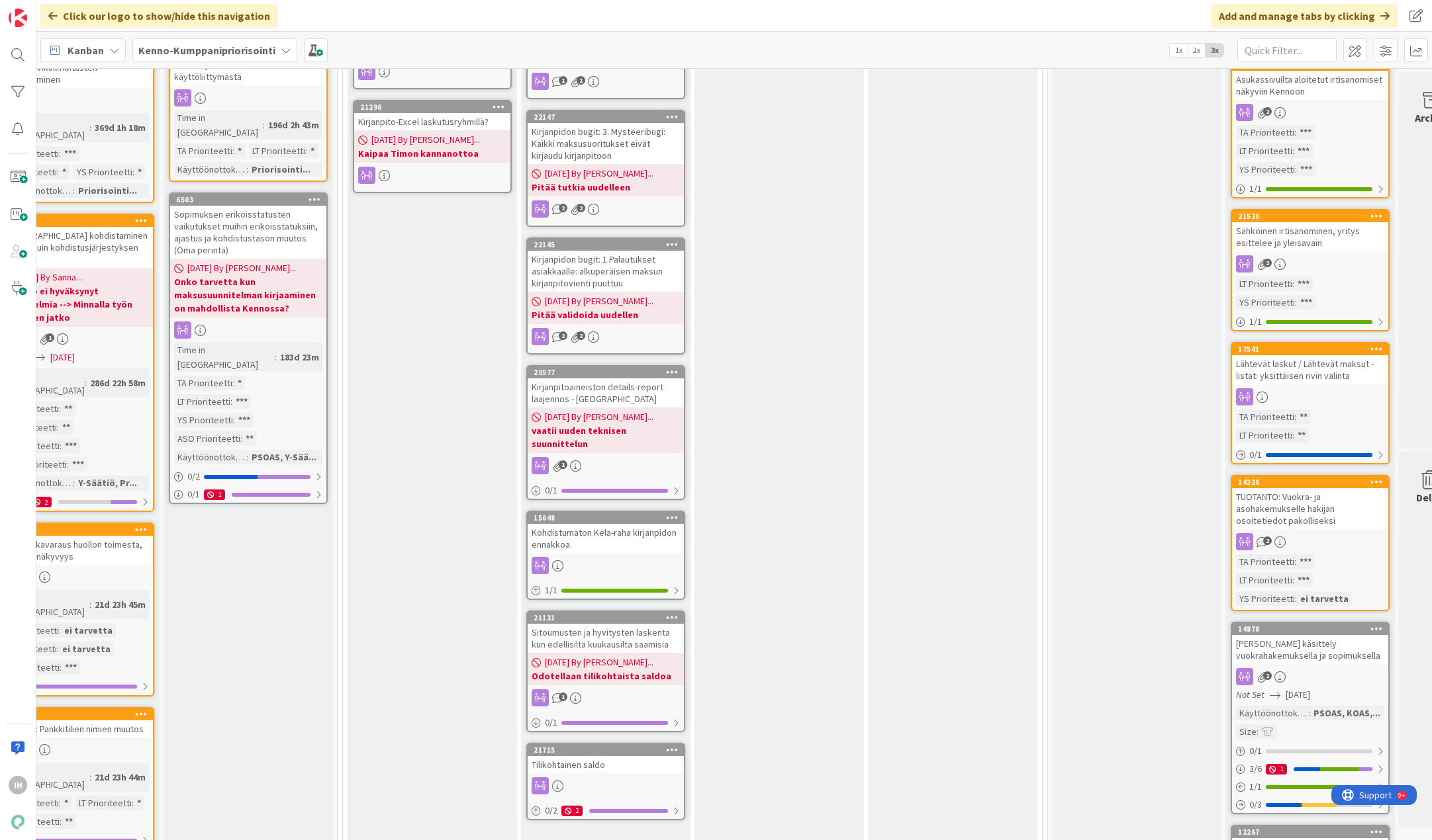
scroll to position [1328, 744]
